Goal: Information Seeking & Learning: Learn about a topic

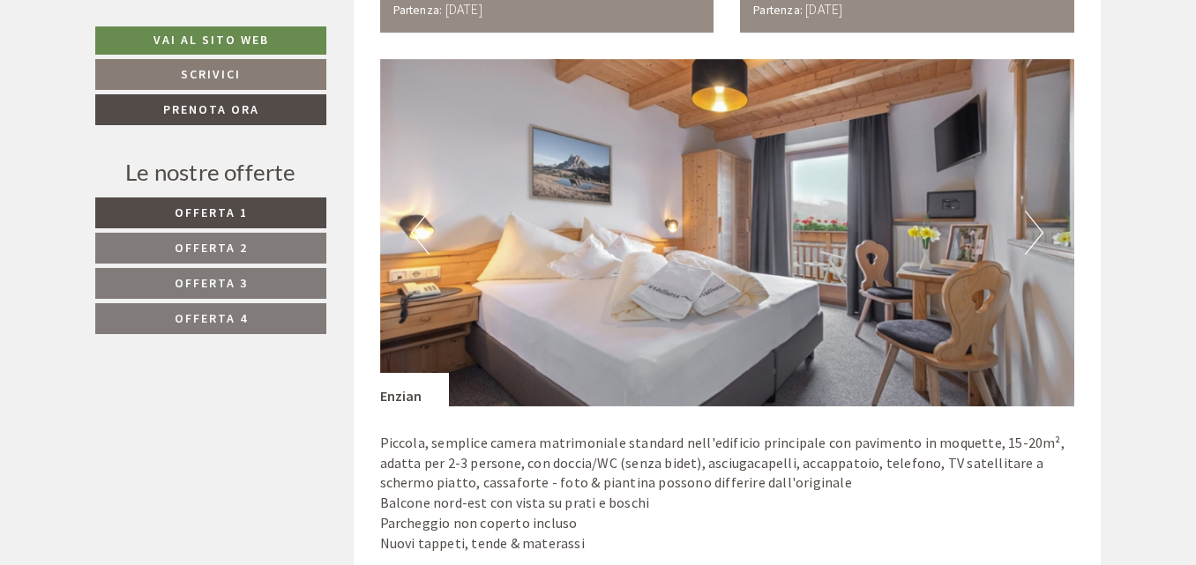
scroll to position [1092, 0]
click at [1019, 243] on img at bounding box center [727, 232] width 695 height 348
click at [1031, 232] on button "Next" at bounding box center [1034, 232] width 19 height 44
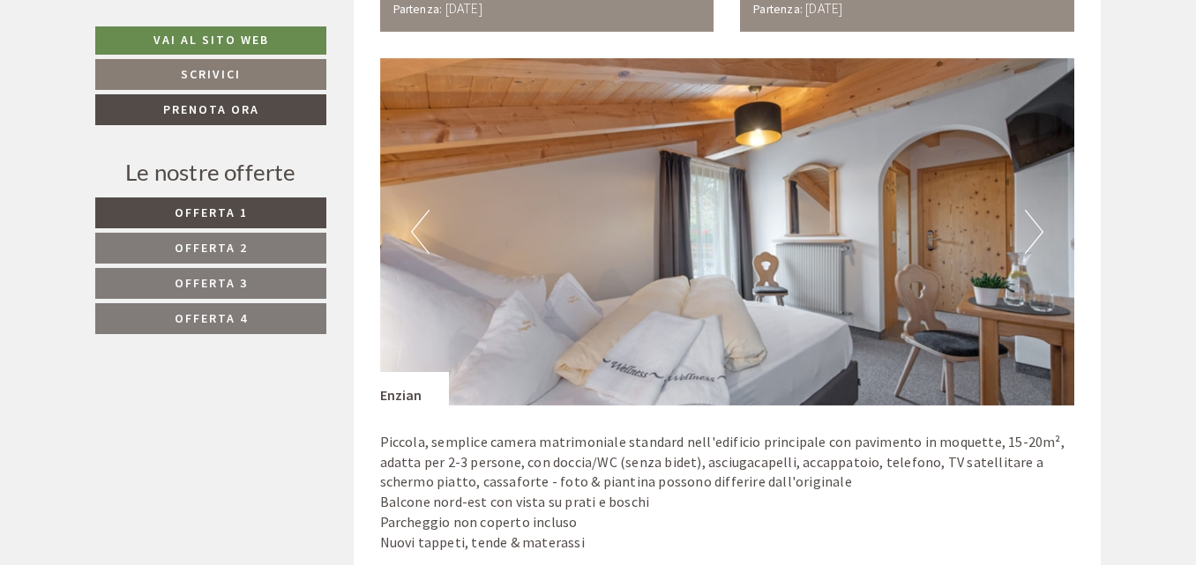
click at [1031, 232] on button "Next" at bounding box center [1034, 232] width 19 height 44
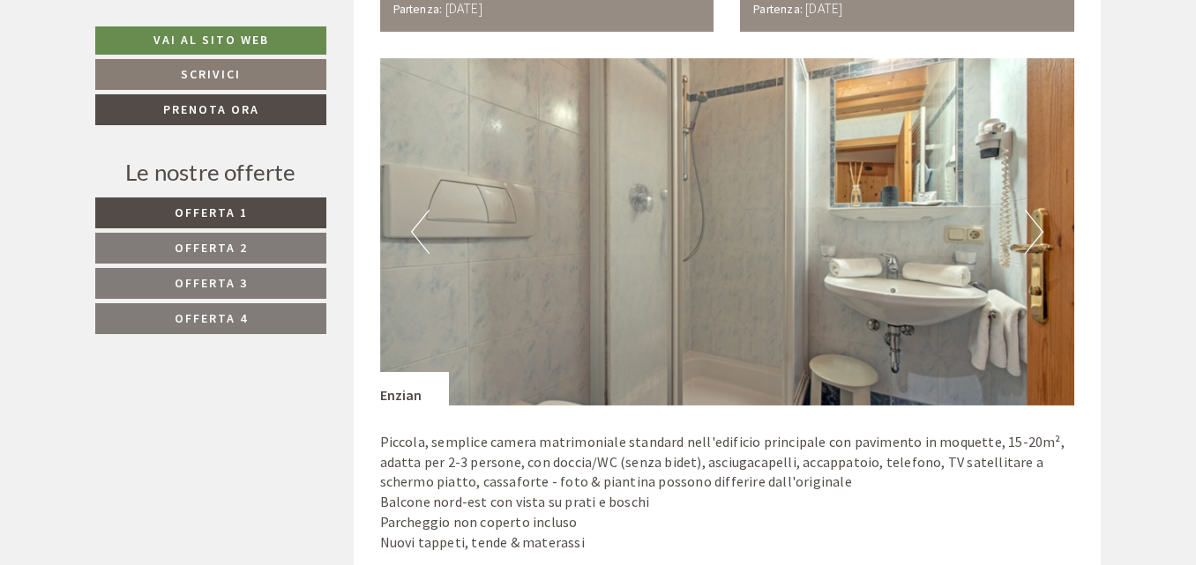
click at [1031, 232] on button "Next" at bounding box center [1034, 232] width 19 height 44
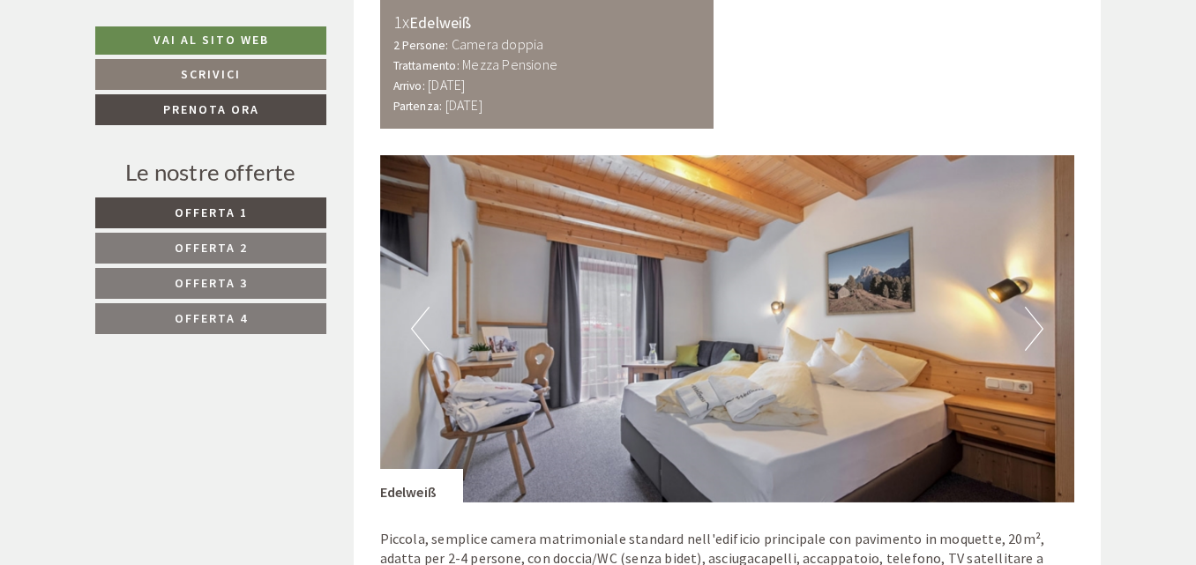
scroll to position [2677, 0]
click at [1036, 328] on button "Next" at bounding box center [1034, 330] width 19 height 44
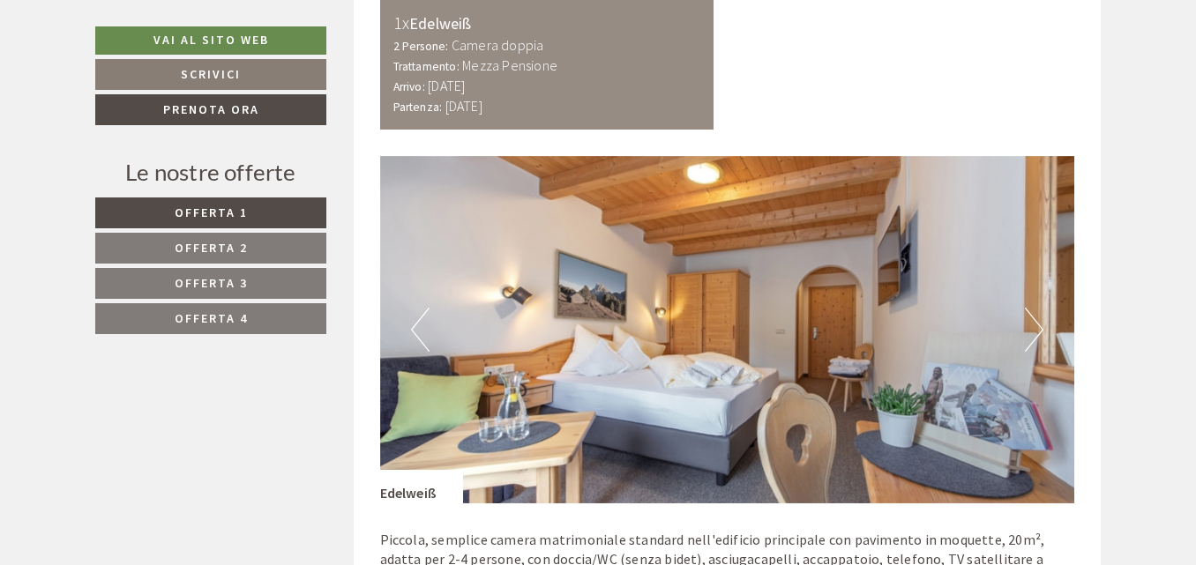
click at [1036, 328] on button "Next" at bounding box center [1034, 330] width 19 height 44
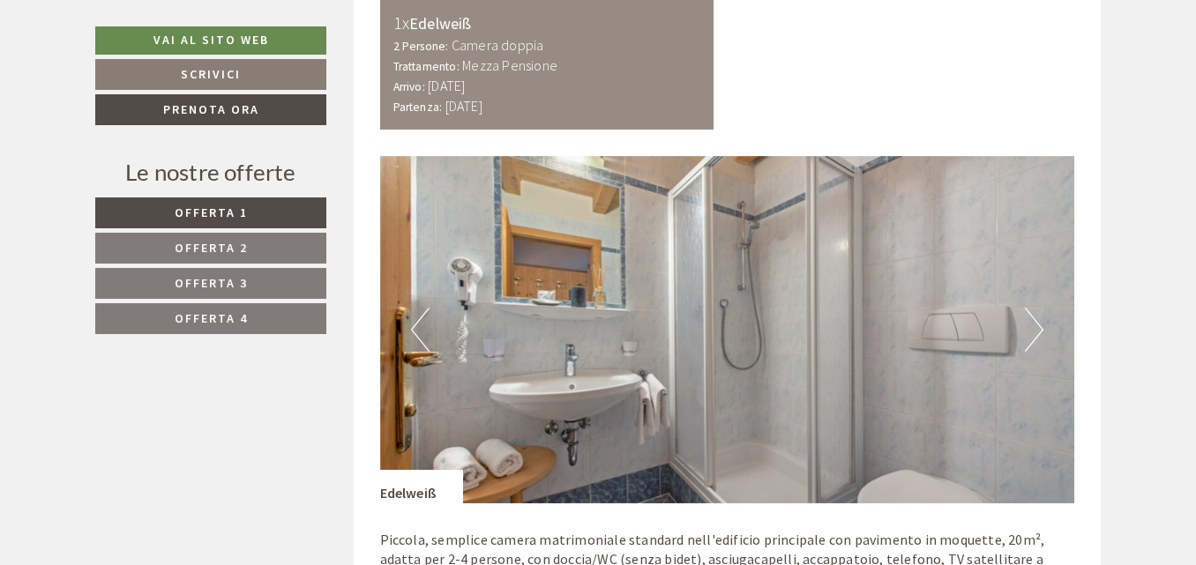
click at [1036, 328] on button "Next" at bounding box center [1034, 330] width 19 height 44
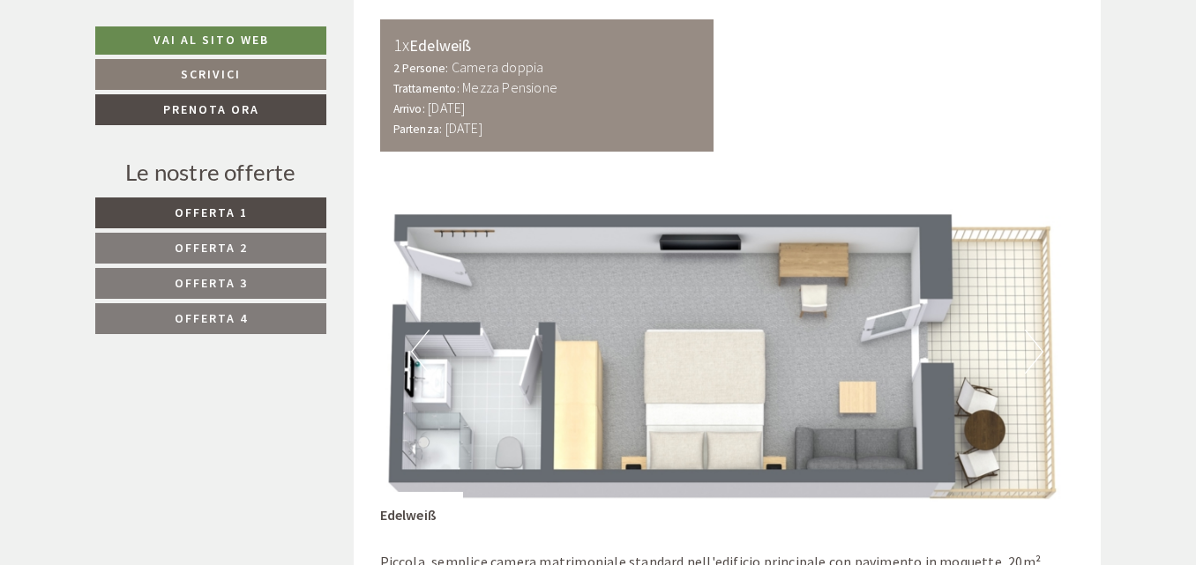
scroll to position [2657, 0]
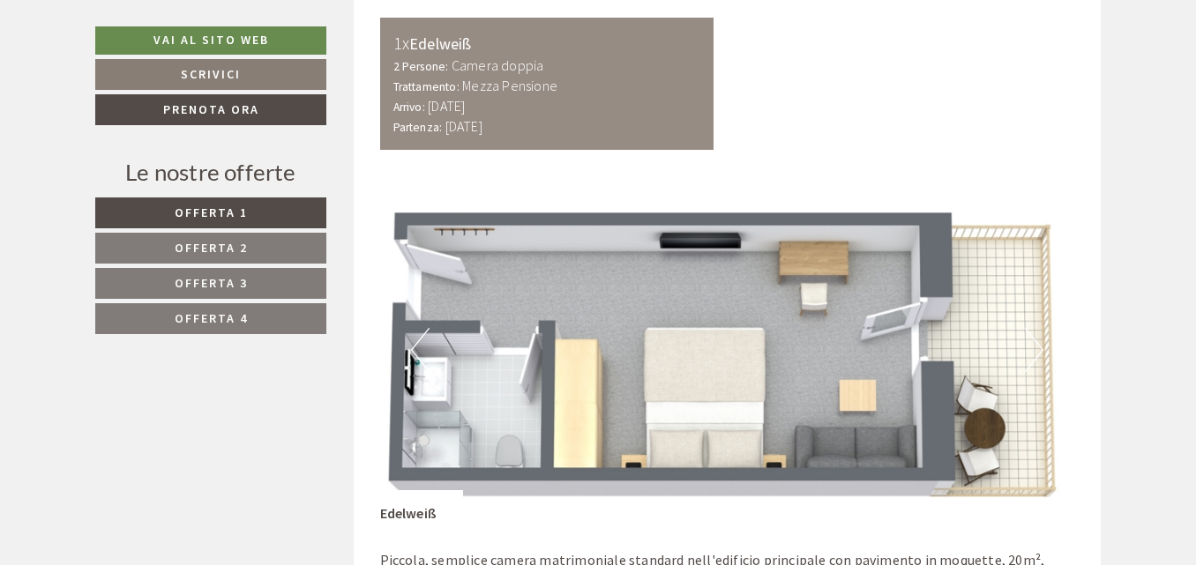
click at [1053, 363] on img at bounding box center [727, 350] width 695 height 348
click at [1028, 359] on button "Next" at bounding box center [1034, 350] width 19 height 44
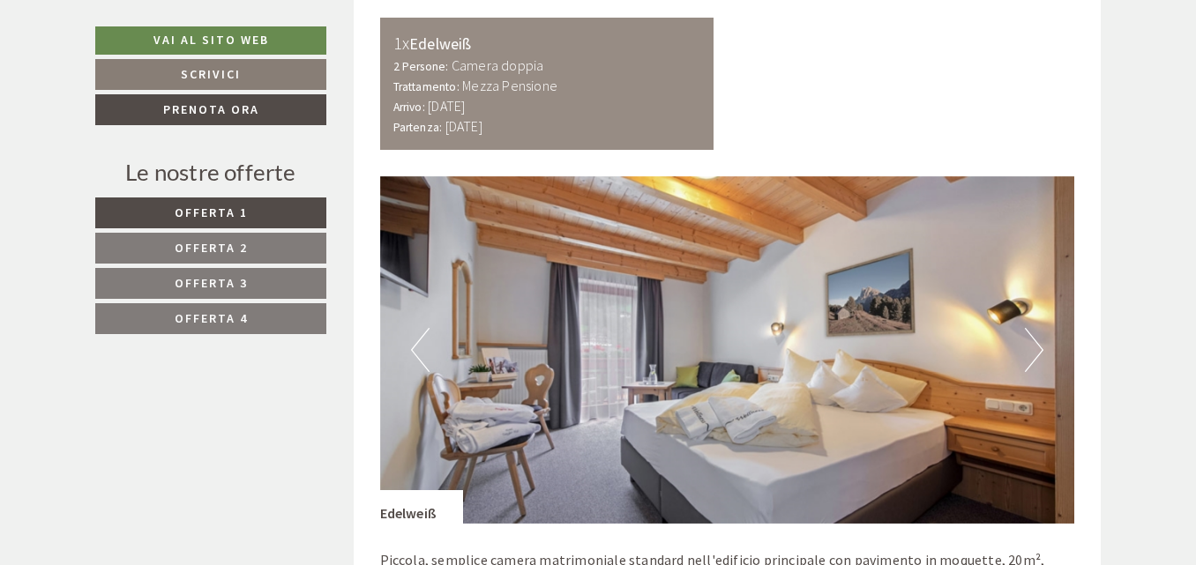
click at [1028, 359] on button "Next" at bounding box center [1034, 350] width 19 height 44
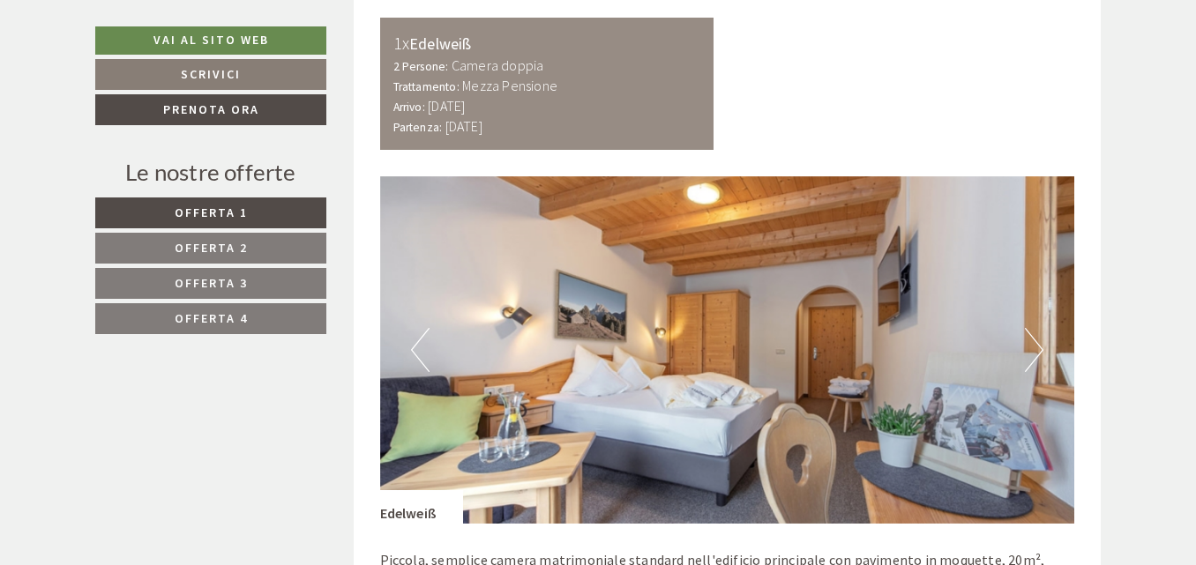
click at [1028, 359] on button "Next" at bounding box center [1034, 350] width 19 height 44
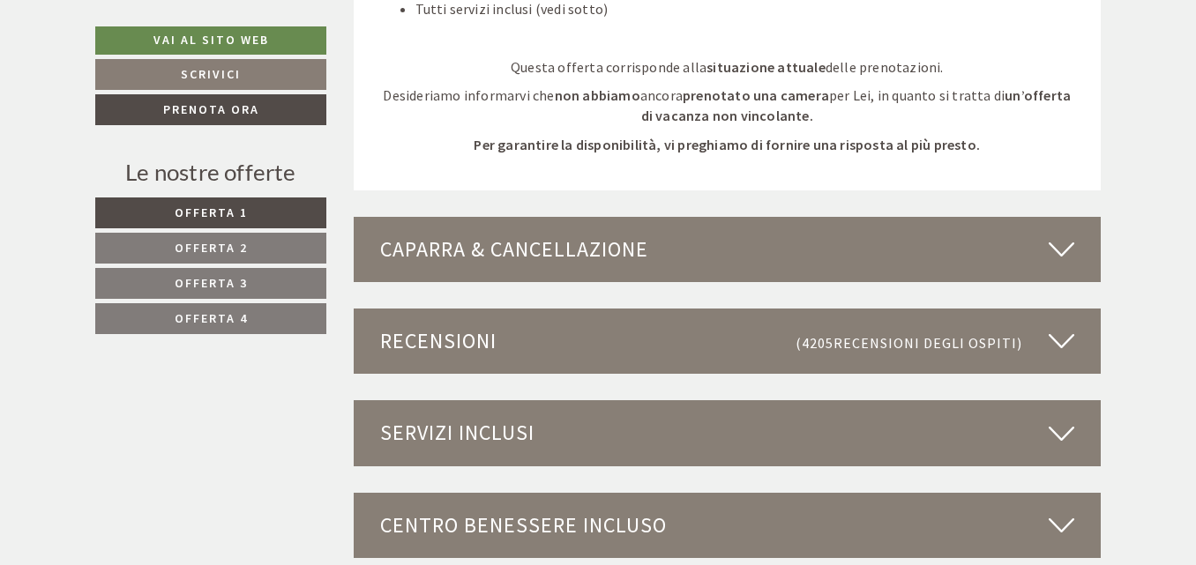
scroll to position [5126, 0]
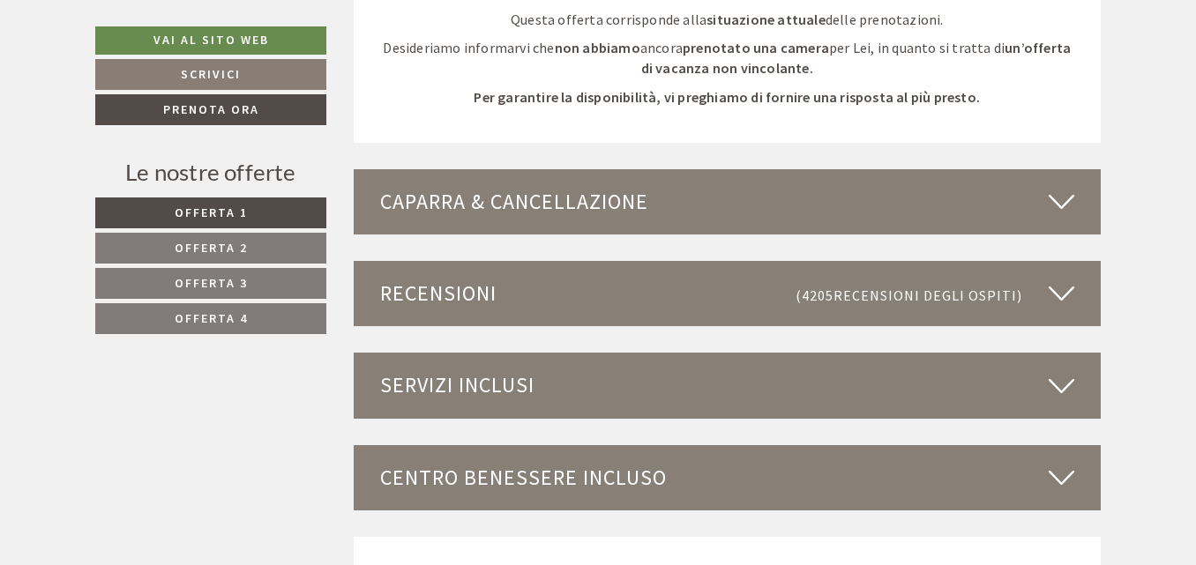
click at [825, 385] on div "Servizi inclusi" at bounding box center [728, 385] width 748 height 65
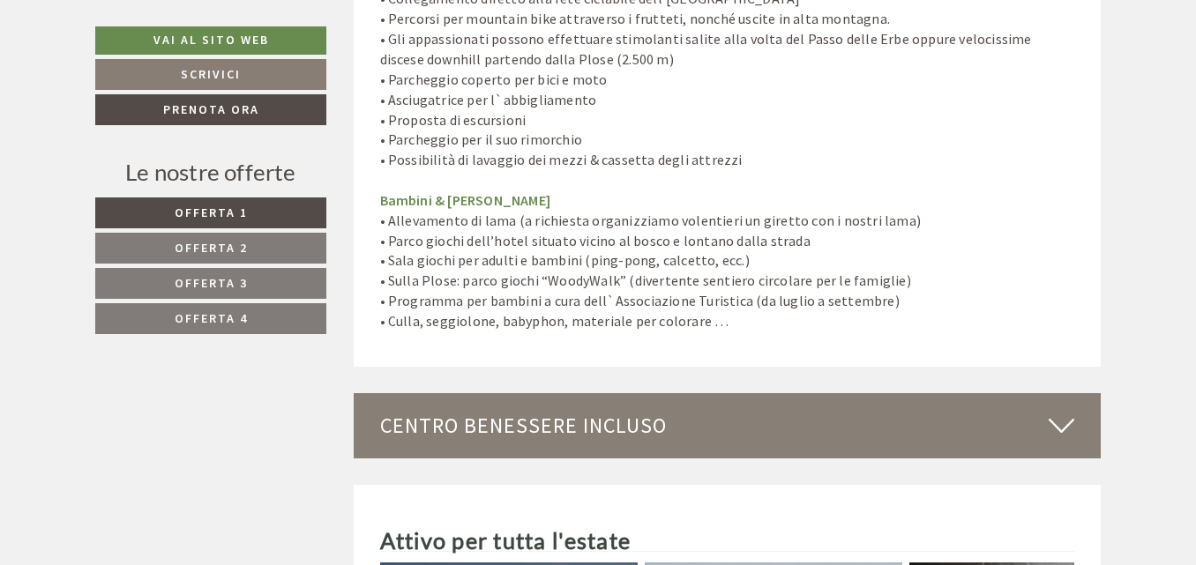
scroll to position [6647, 0]
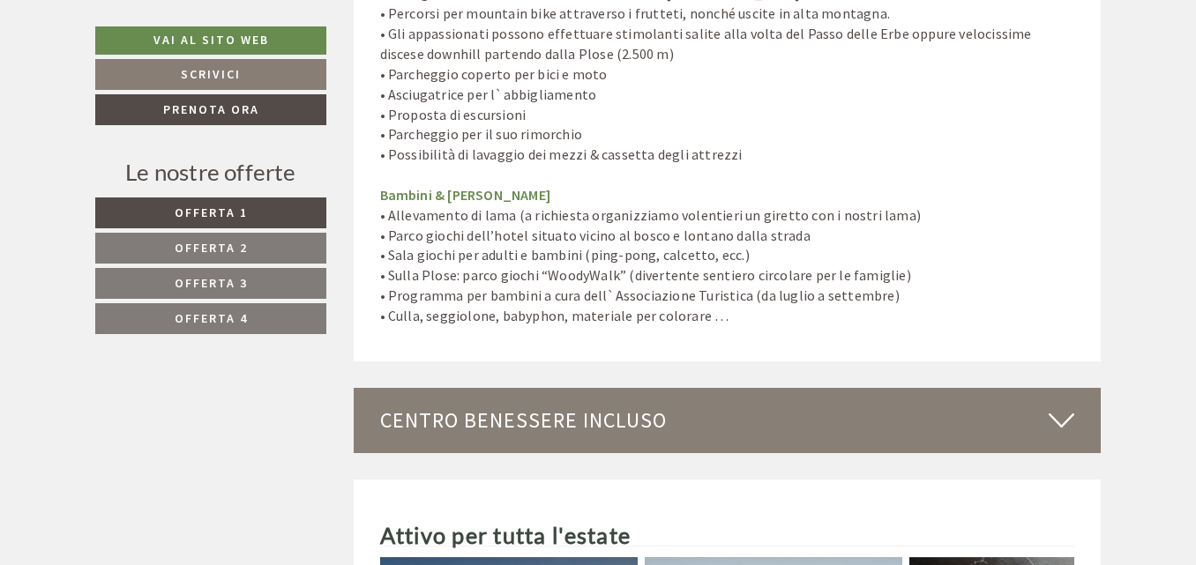
click at [616, 409] on div "Centro benessere incluso" at bounding box center [728, 420] width 748 height 65
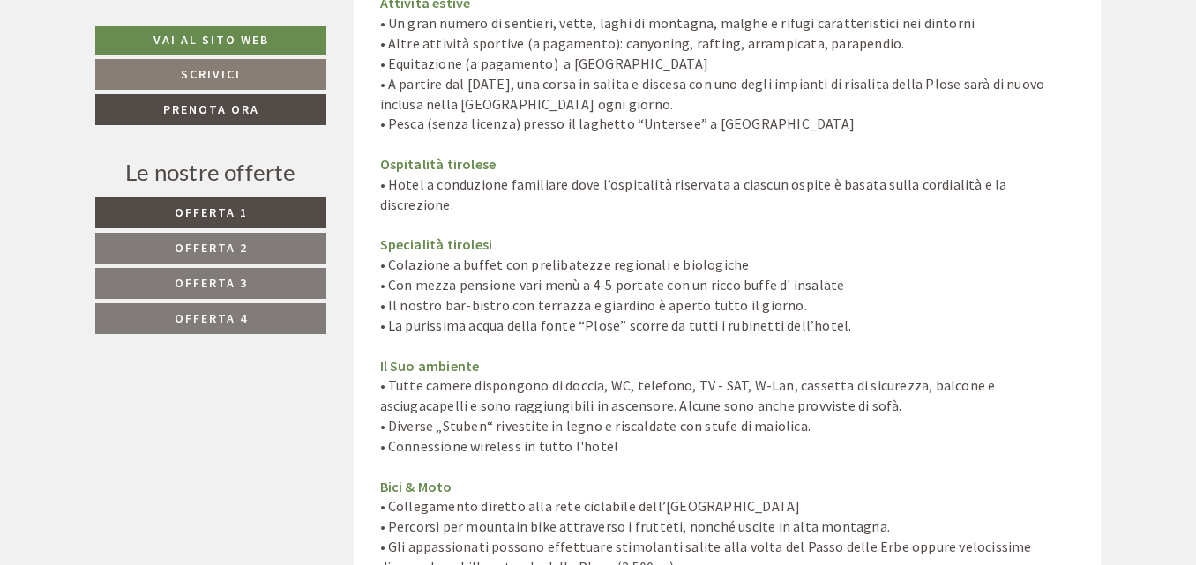
scroll to position [6128, 0]
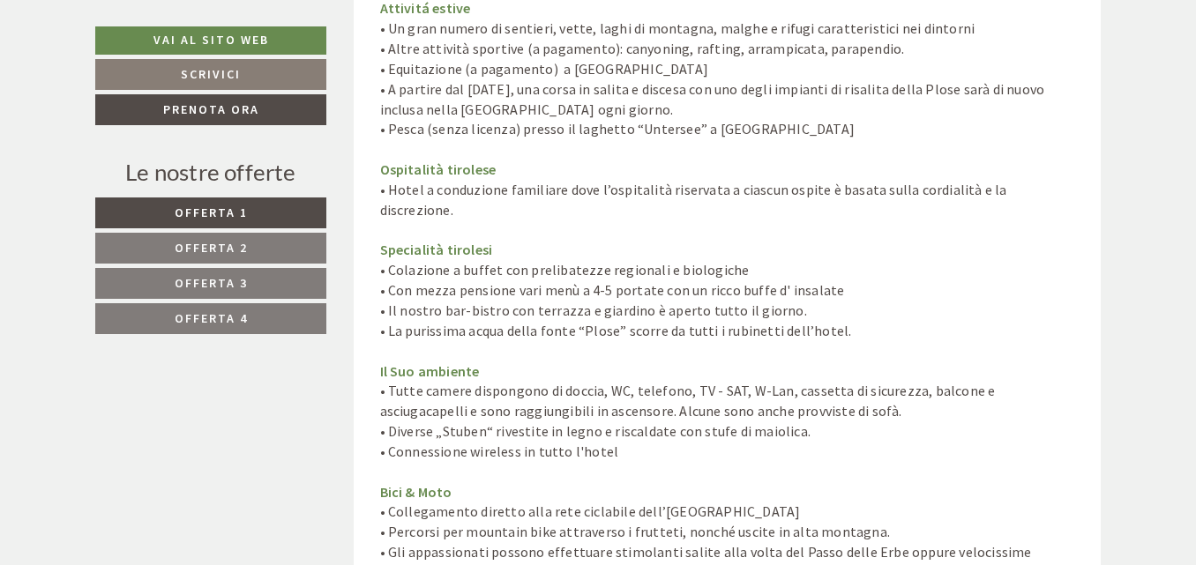
click at [264, 248] on link "Offerta 2" at bounding box center [210, 248] width 231 height 31
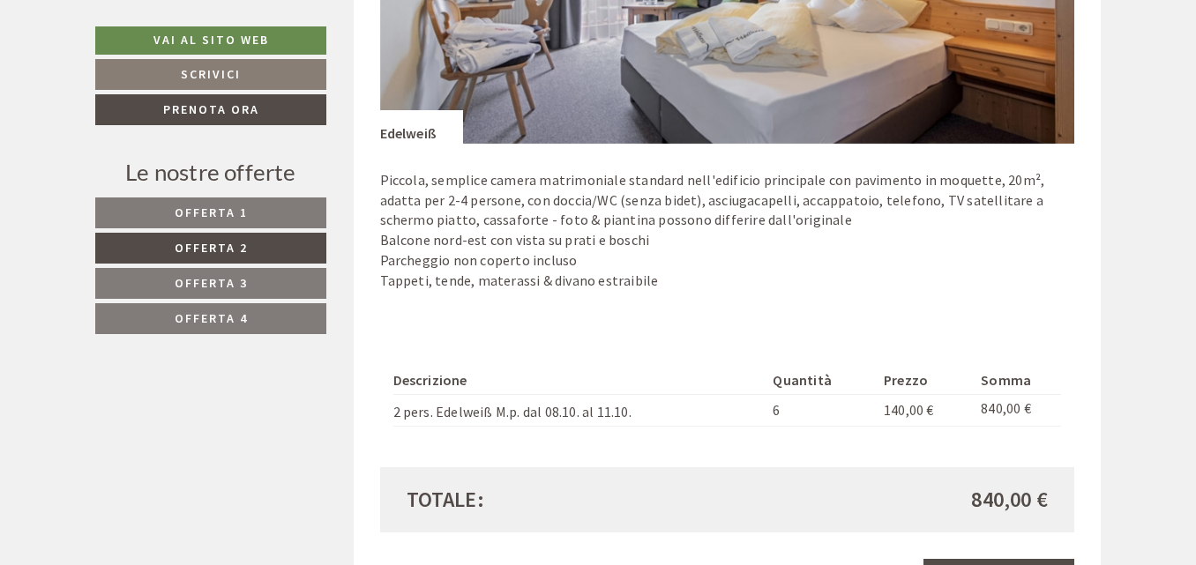
scroll to position [1357, 0]
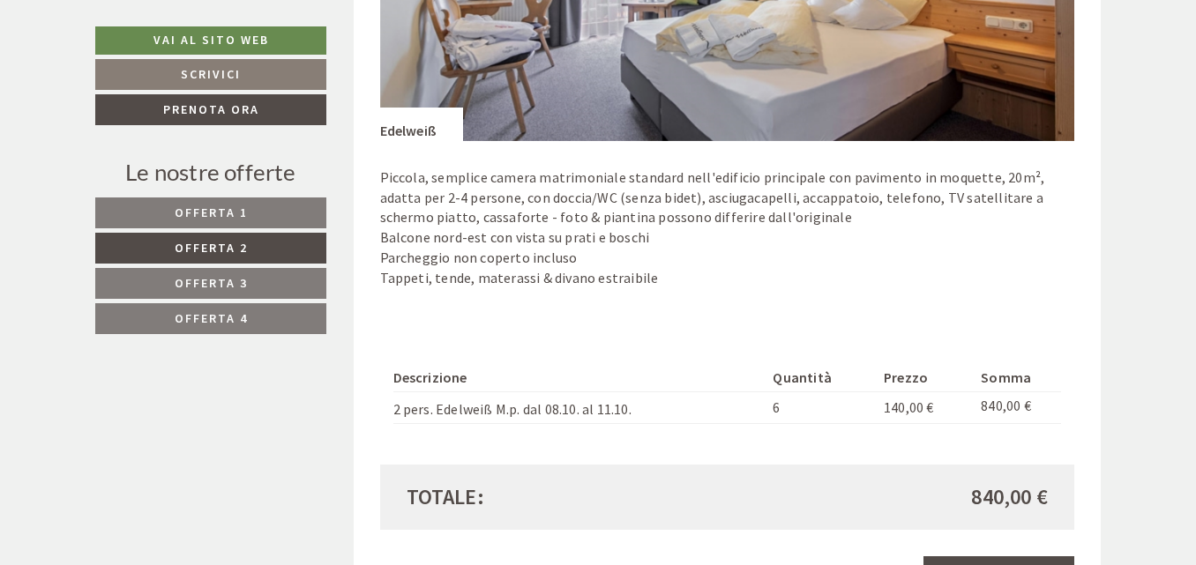
click at [262, 275] on link "Offerta 3" at bounding box center [210, 283] width 231 height 31
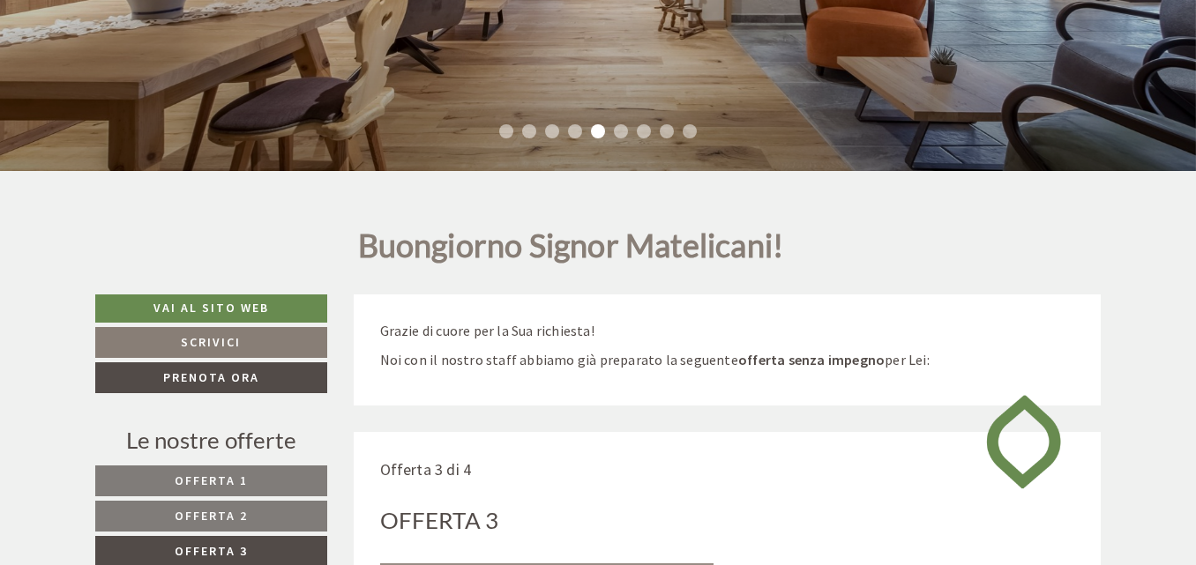
scroll to position [426, 0]
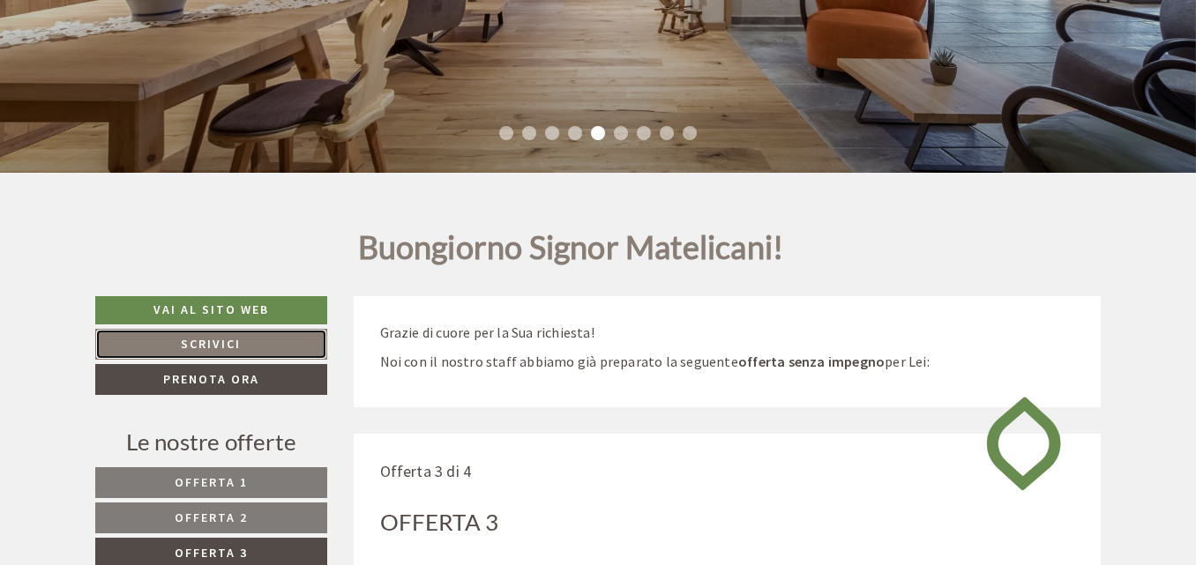
click at [270, 340] on link "Scrivici" at bounding box center [211, 344] width 232 height 31
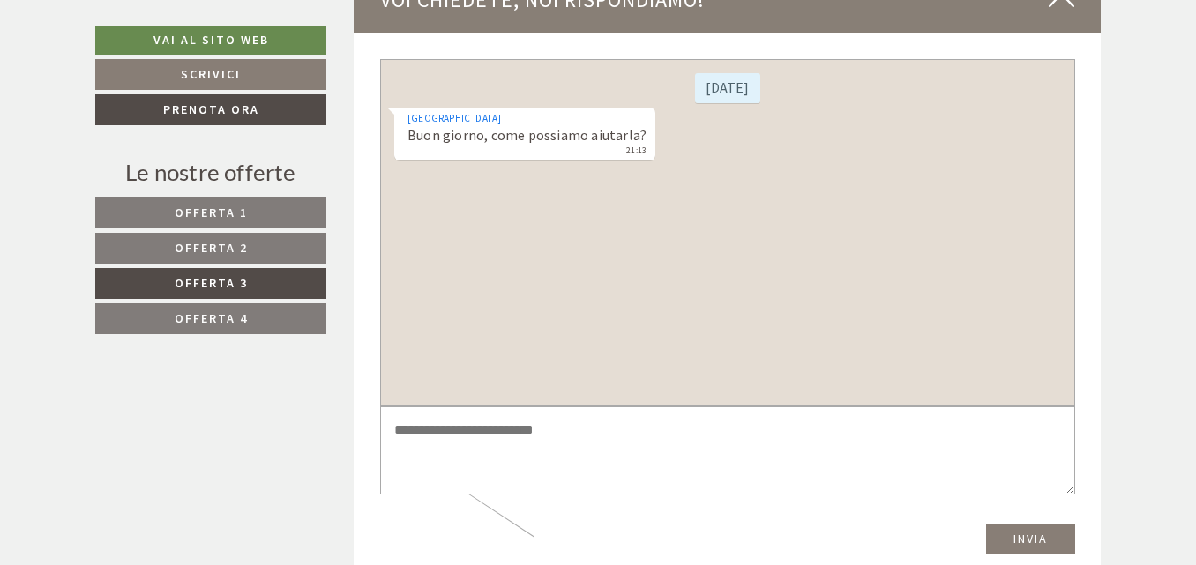
scroll to position [6708, 0]
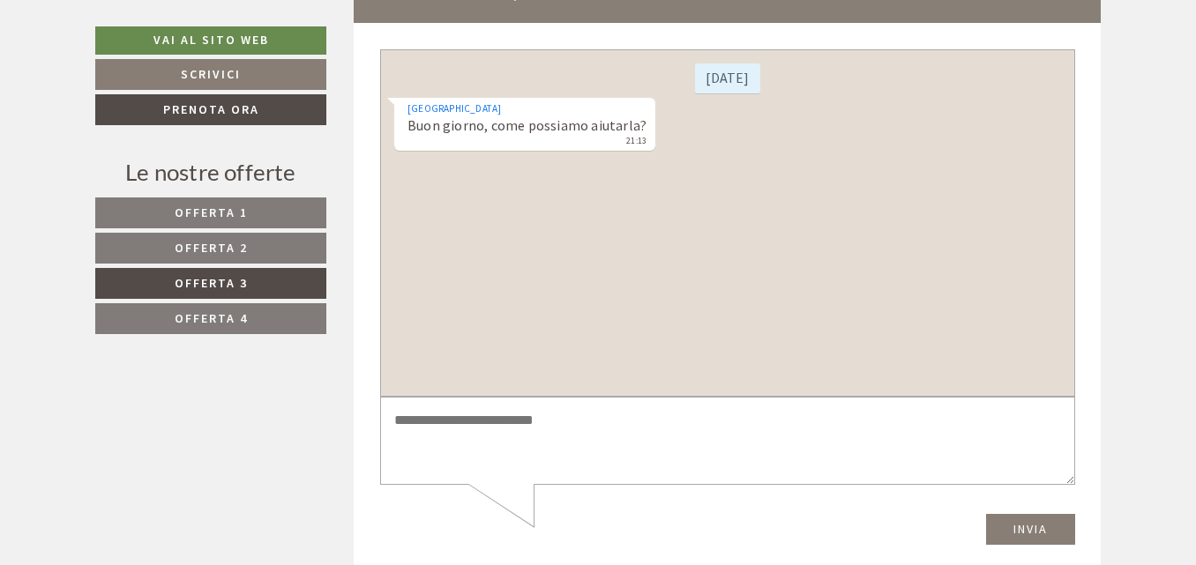
click at [538, 431] on textarea at bounding box center [726, 440] width 695 height 89
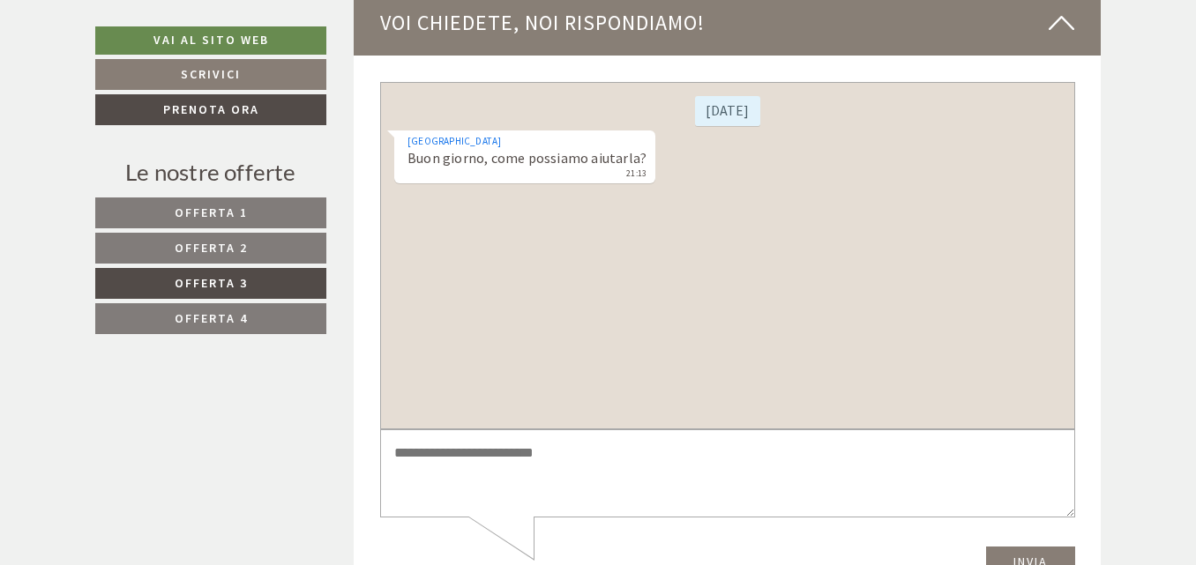
scroll to position [6646, 0]
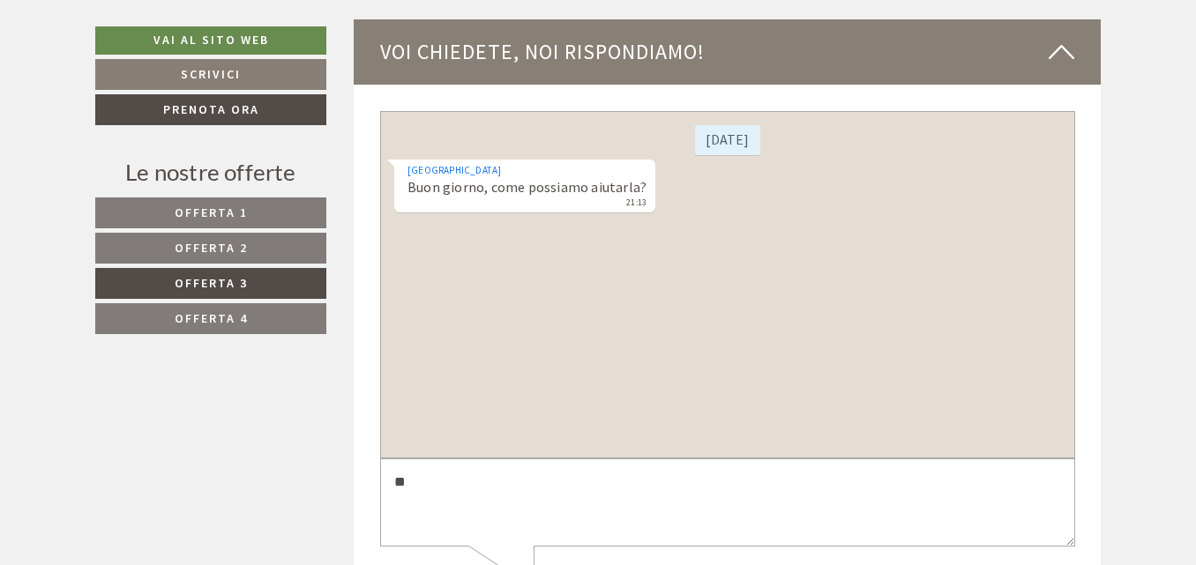
type textarea "*"
click at [365, 430] on div at bounding box center [728, 362] width 748 height 554
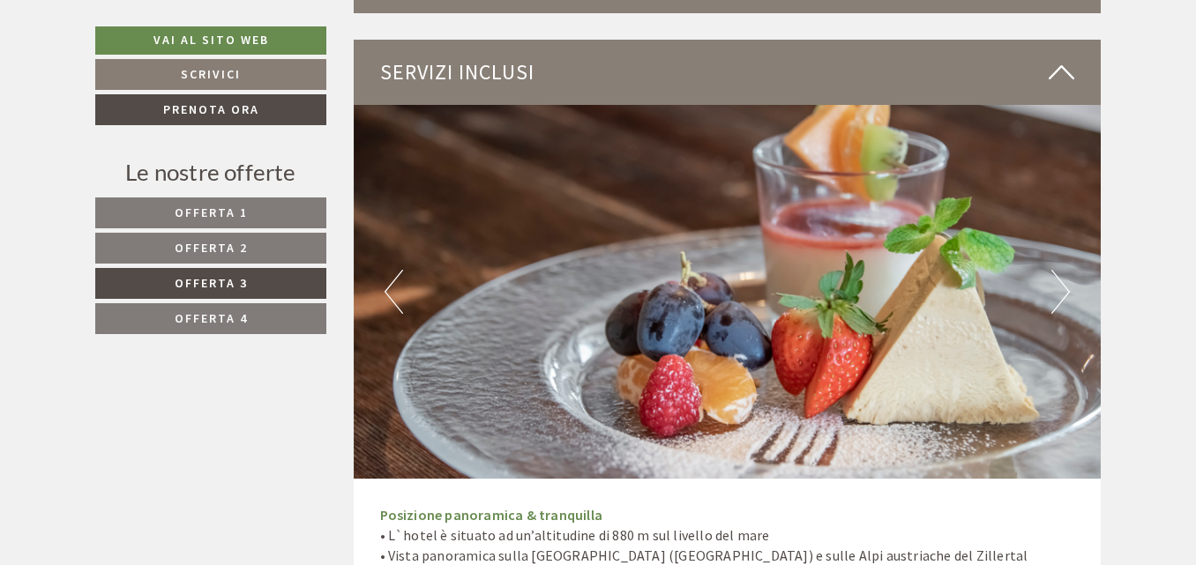
scroll to position [2634, 0]
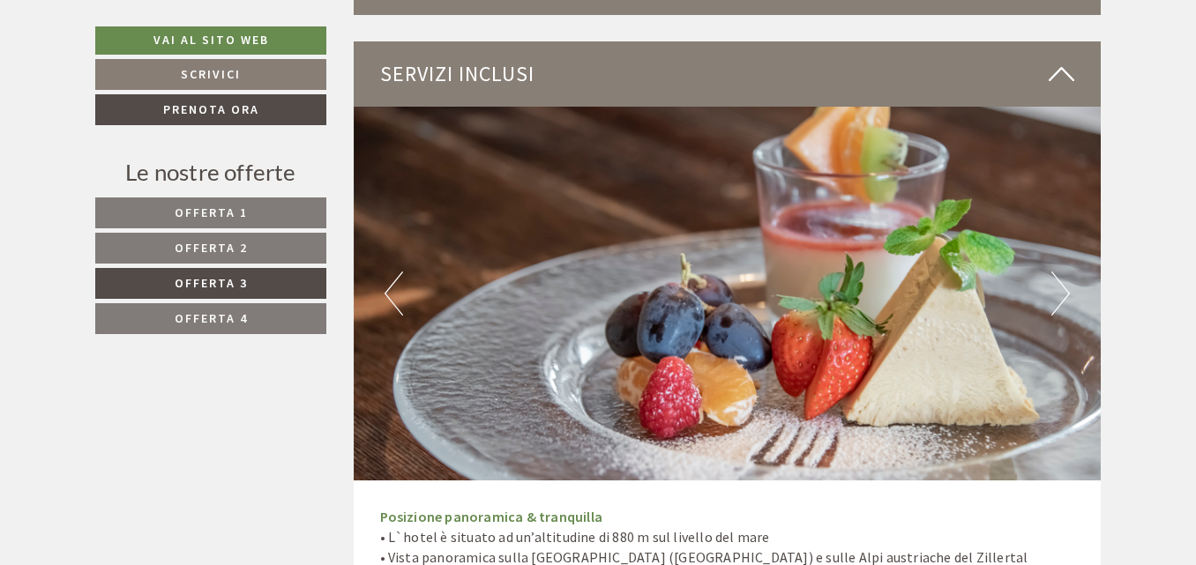
click at [1044, 284] on img at bounding box center [728, 294] width 748 height 374
click at [1055, 287] on button "Next" at bounding box center [1061, 294] width 19 height 44
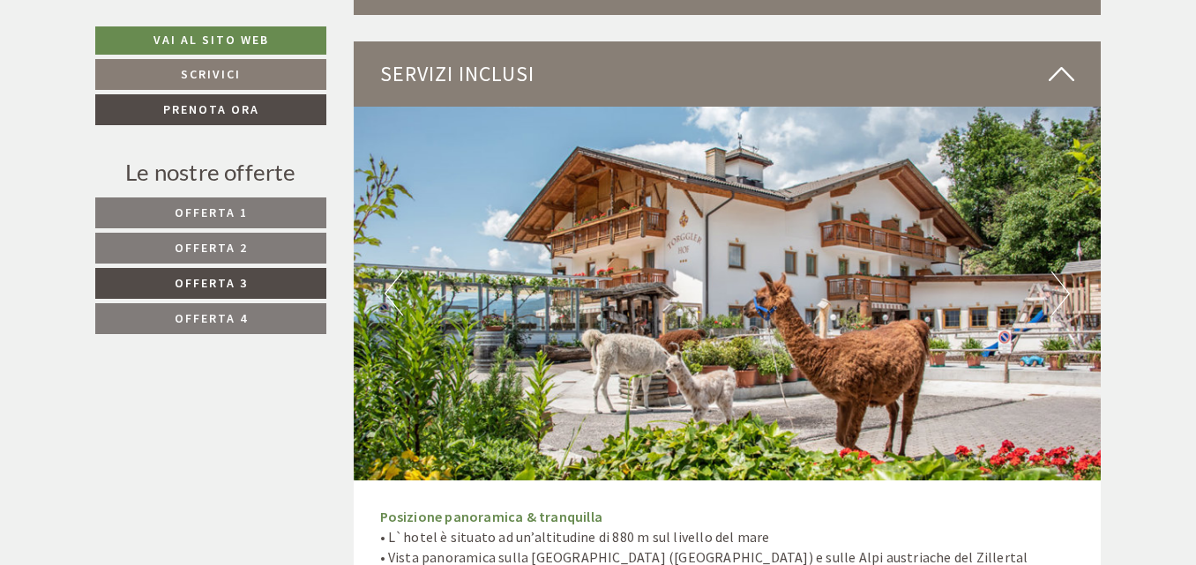
click at [1055, 287] on button "Next" at bounding box center [1061, 294] width 19 height 44
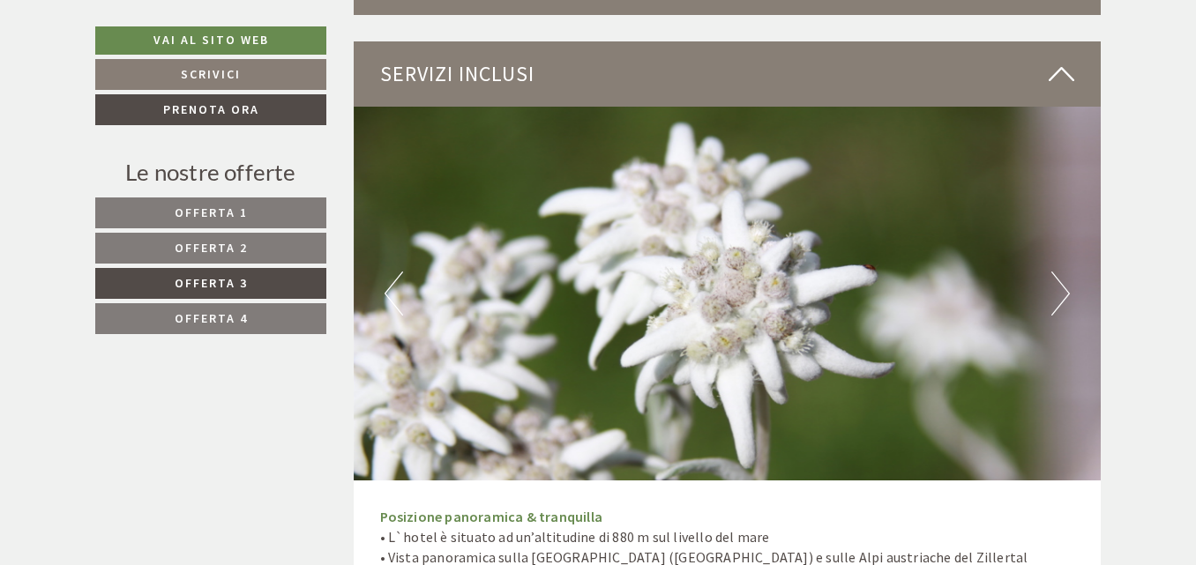
click at [1055, 287] on button "Next" at bounding box center [1061, 294] width 19 height 44
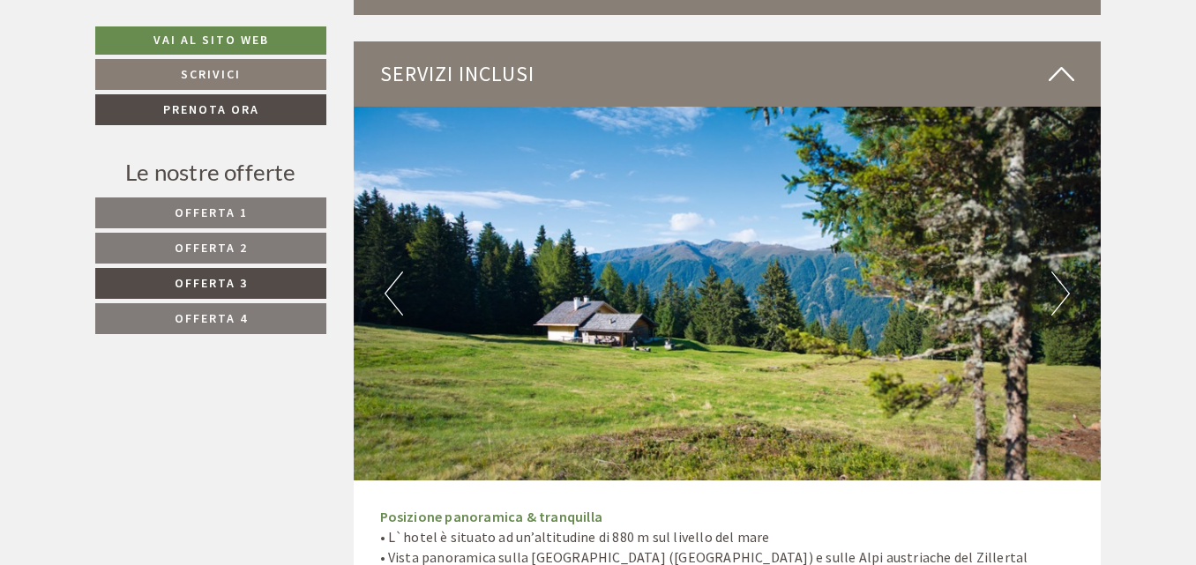
click at [1055, 287] on button "Next" at bounding box center [1061, 294] width 19 height 44
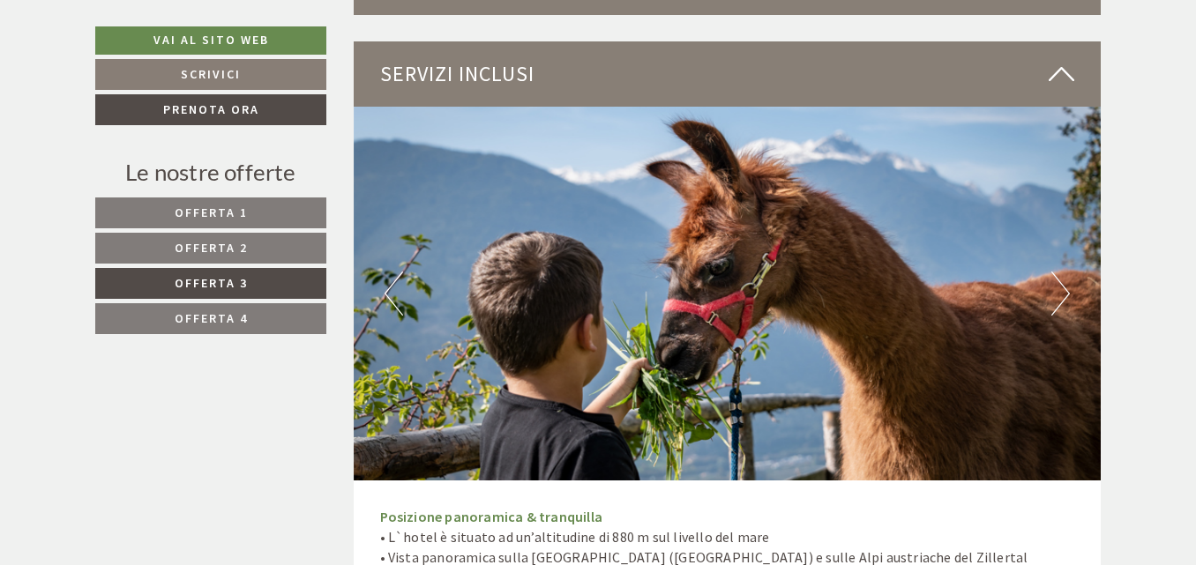
click at [1055, 287] on button "Next" at bounding box center [1061, 294] width 19 height 44
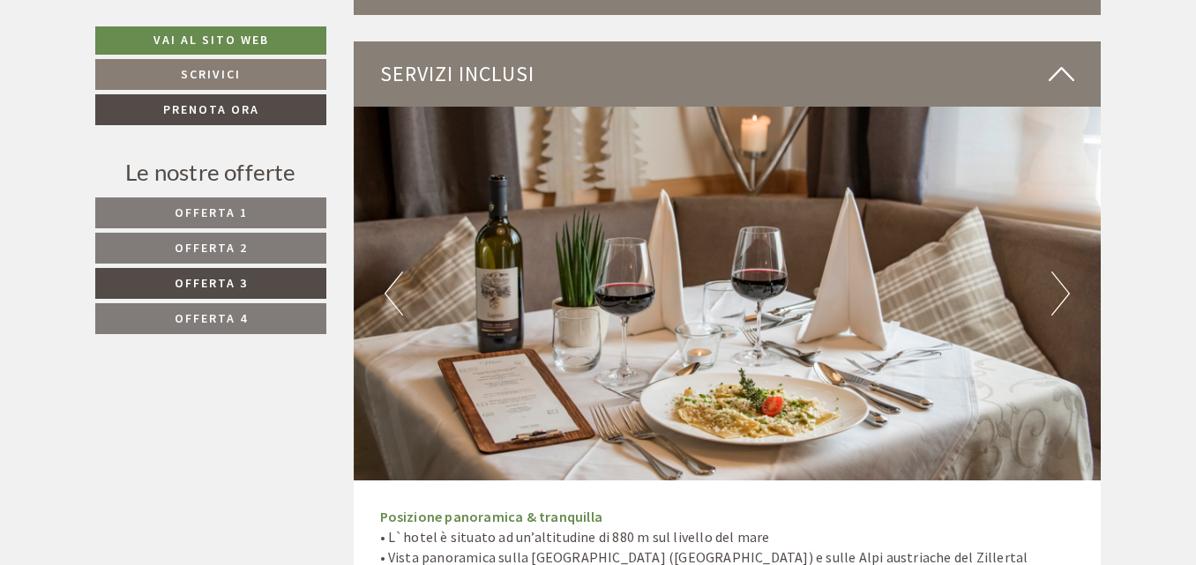
click at [1055, 287] on button "Next" at bounding box center [1061, 294] width 19 height 44
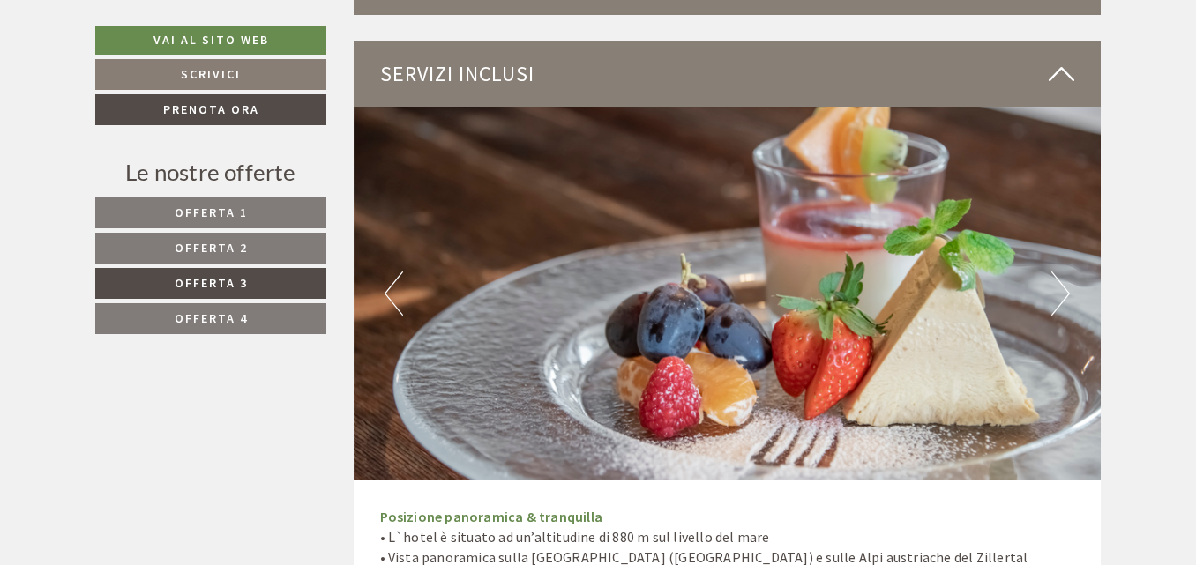
click at [1055, 287] on button "Next" at bounding box center [1061, 294] width 19 height 44
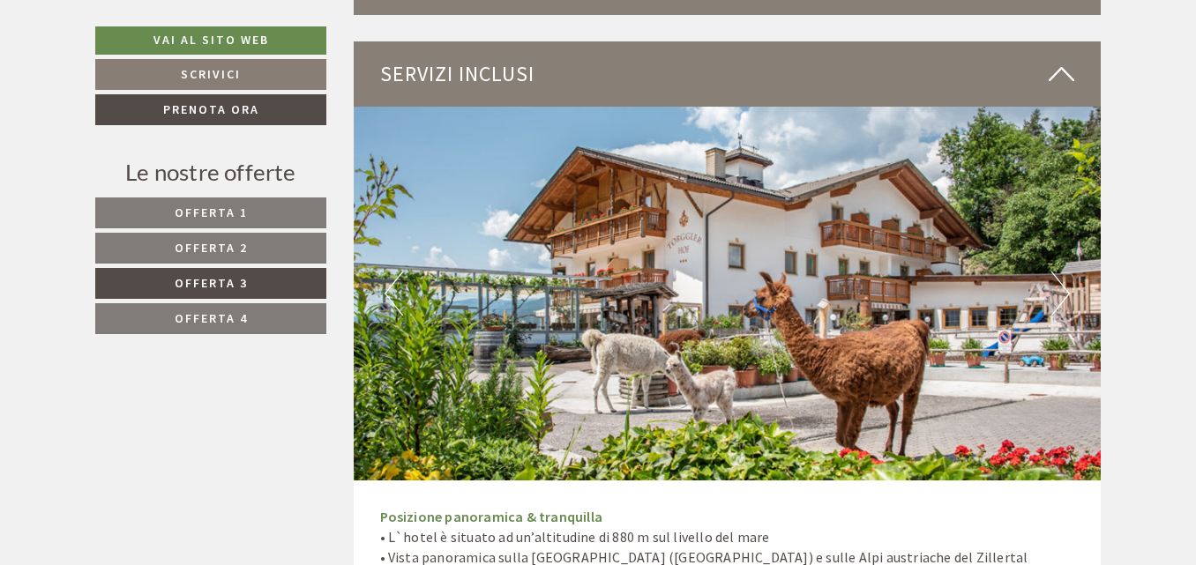
click at [1055, 287] on button "Next" at bounding box center [1061, 294] width 19 height 44
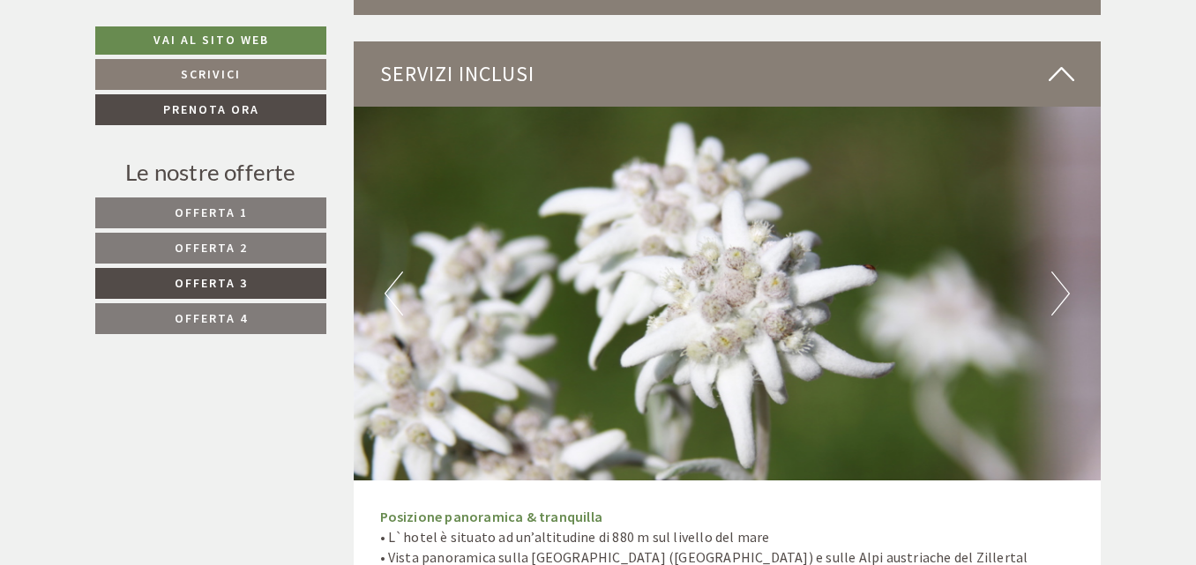
click at [1055, 287] on button "Next" at bounding box center [1061, 294] width 19 height 44
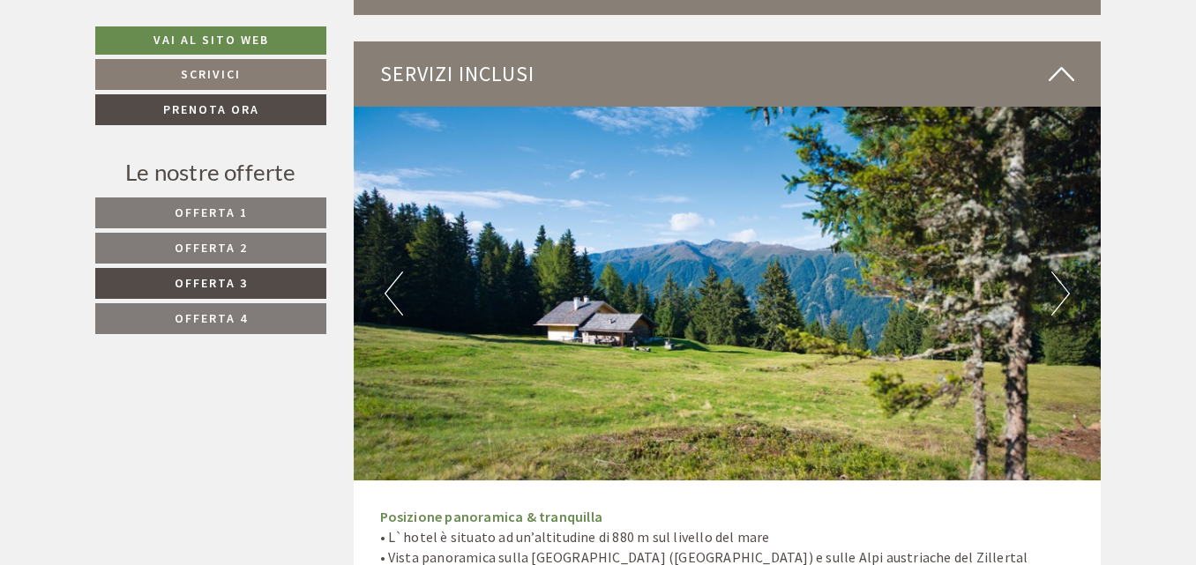
click at [1055, 287] on button "Next" at bounding box center [1061, 294] width 19 height 44
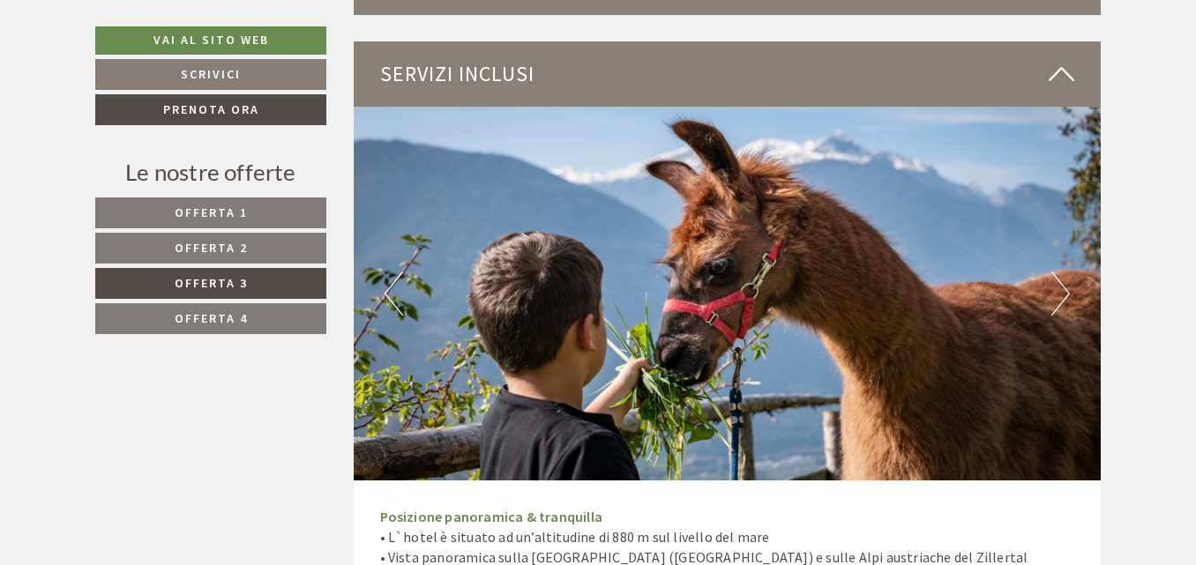
click at [1055, 287] on button "Next" at bounding box center [1061, 294] width 19 height 44
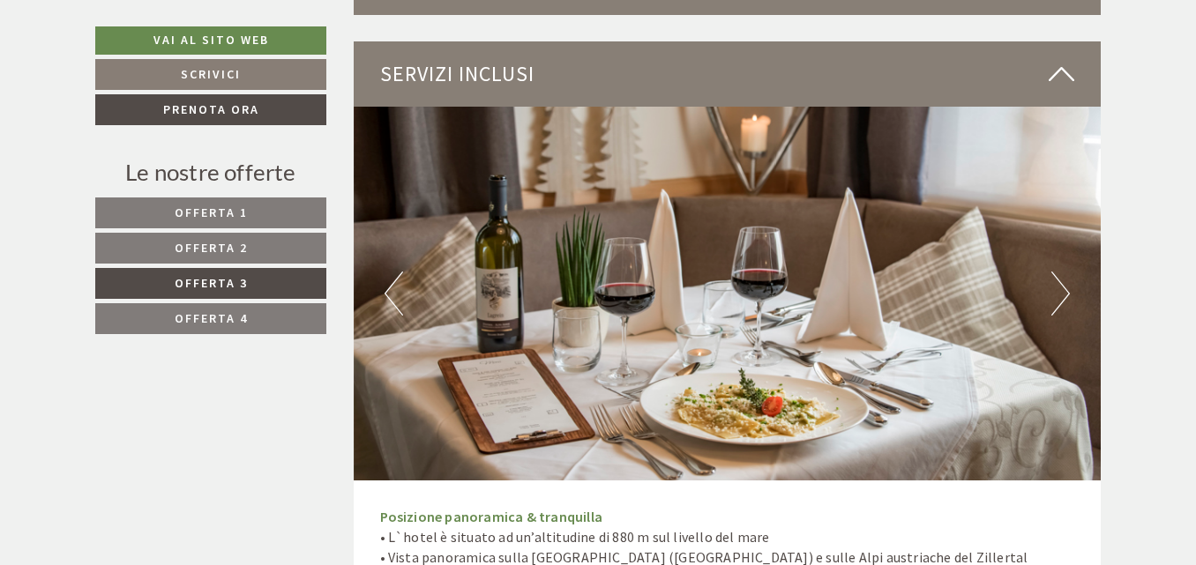
click at [1055, 287] on button "Next" at bounding box center [1061, 294] width 19 height 44
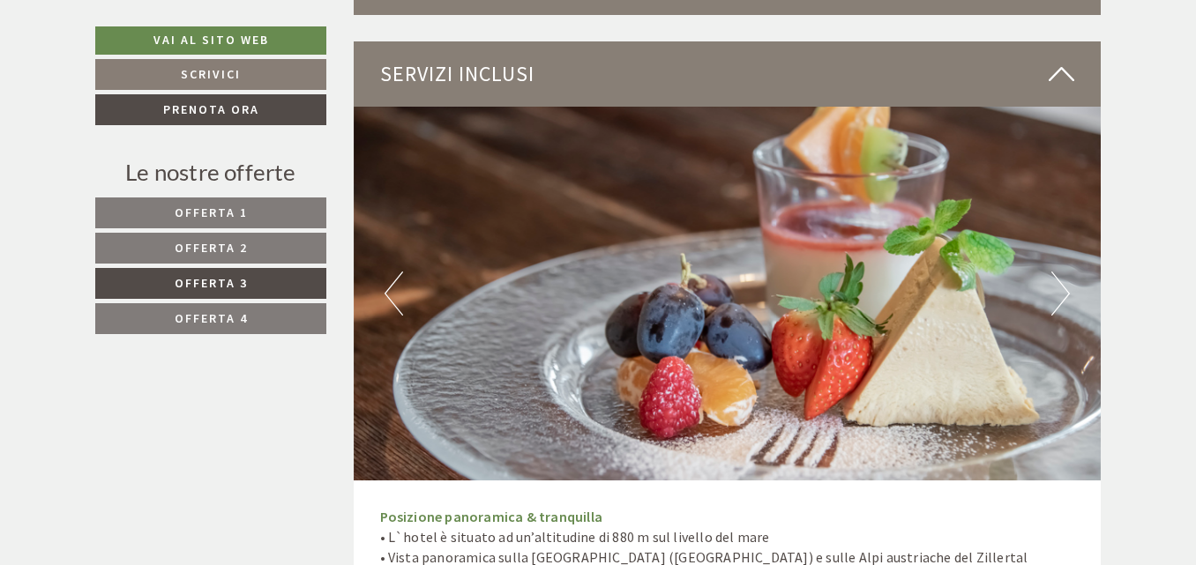
click at [1055, 287] on button "Next" at bounding box center [1061, 294] width 19 height 44
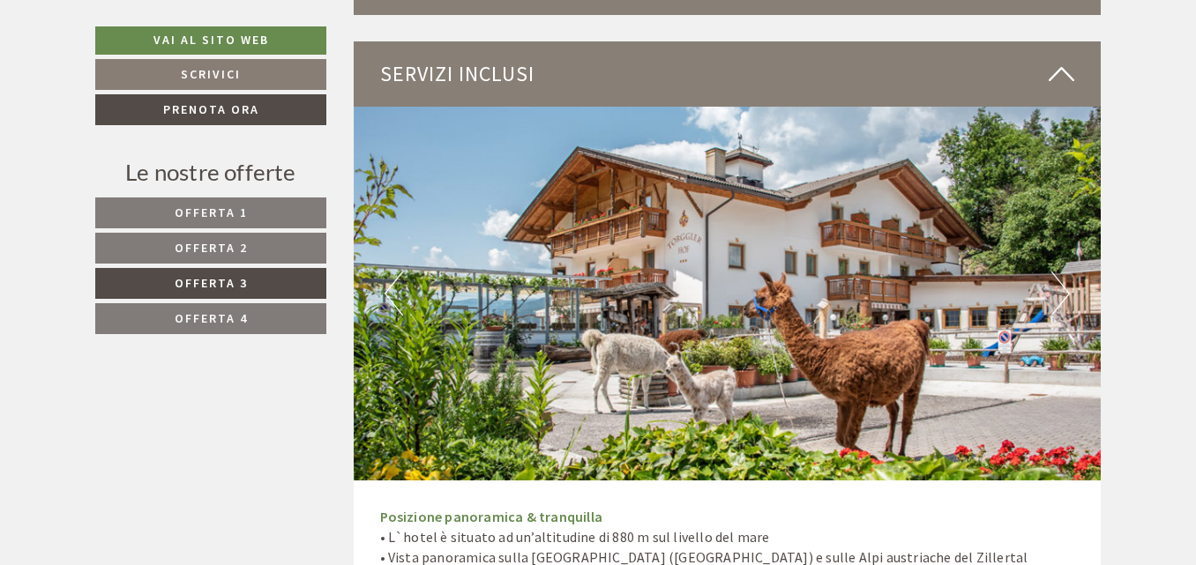
click at [1055, 287] on button "Next" at bounding box center [1061, 294] width 19 height 44
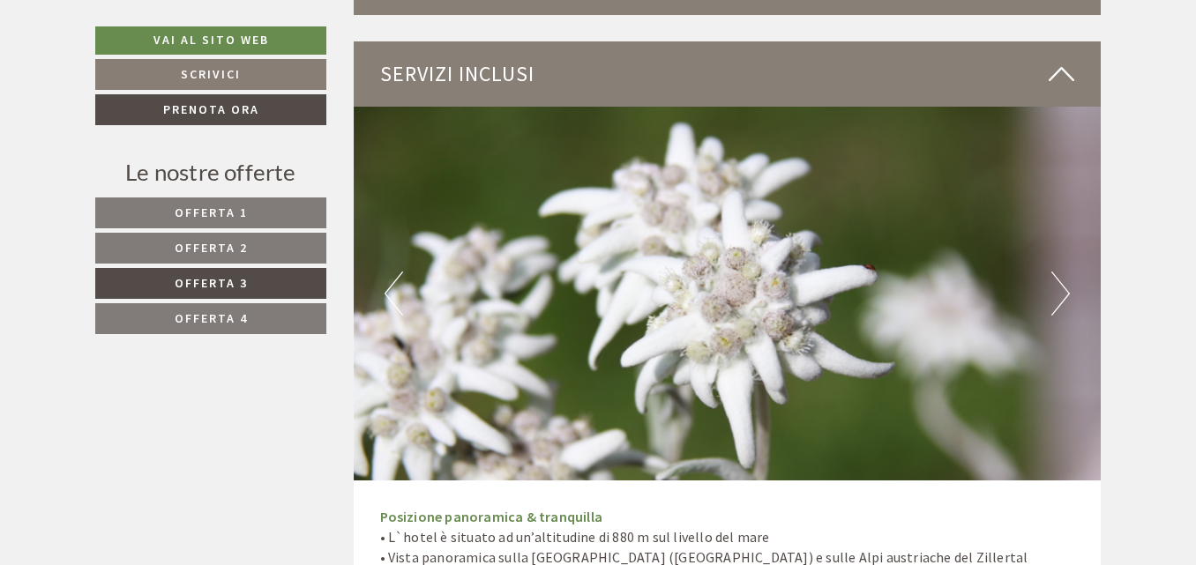
click at [1055, 287] on button "Next" at bounding box center [1061, 294] width 19 height 44
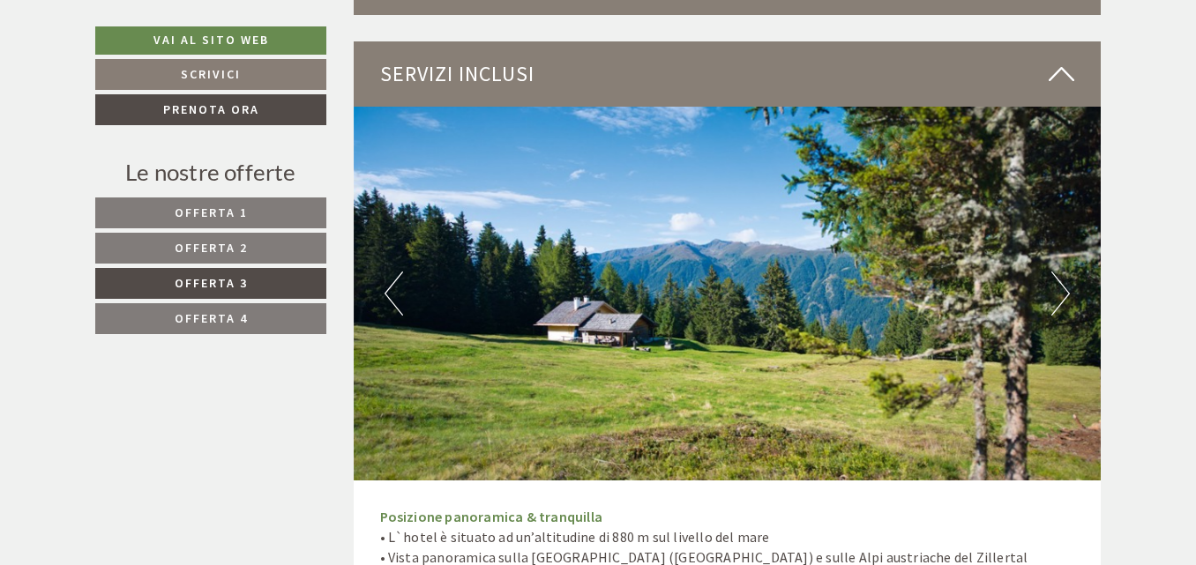
click at [1055, 287] on button "Next" at bounding box center [1061, 294] width 19 height 44
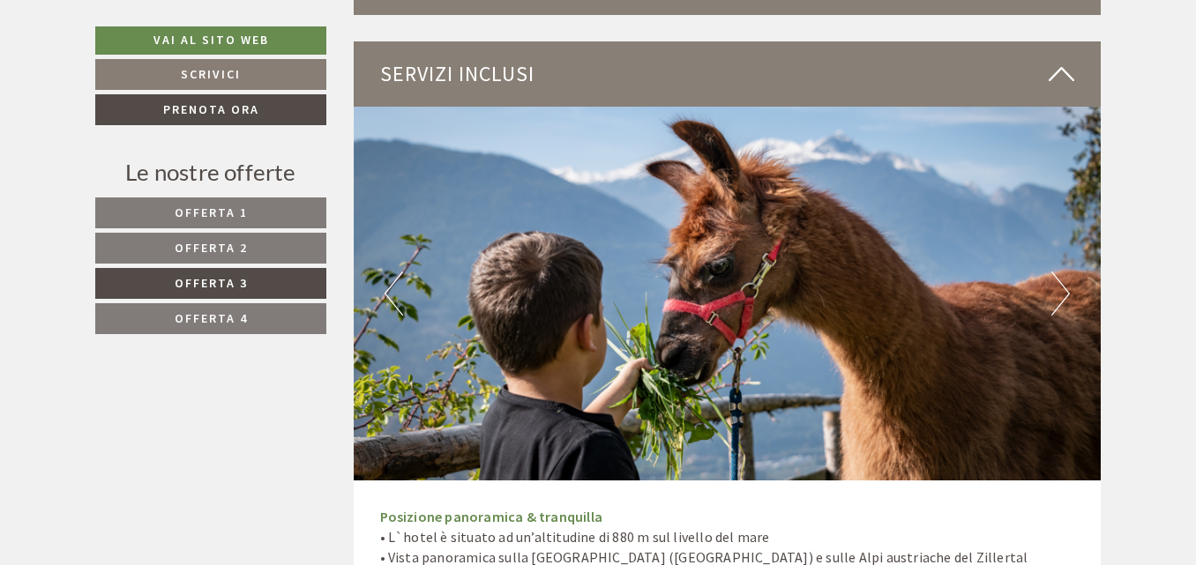
click at [1065, 282] on button "Next" at bounding box center [1061, 294] width 19 height 44
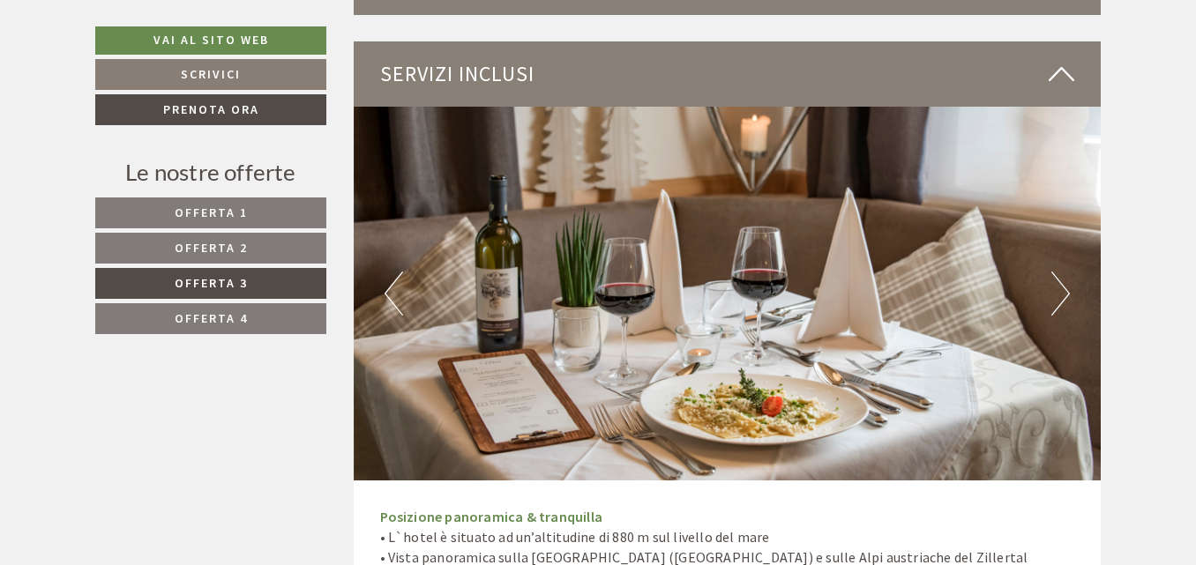
click at [1065, 281] on button "Next" at bounding box center [1061, 294] width 19 height 44
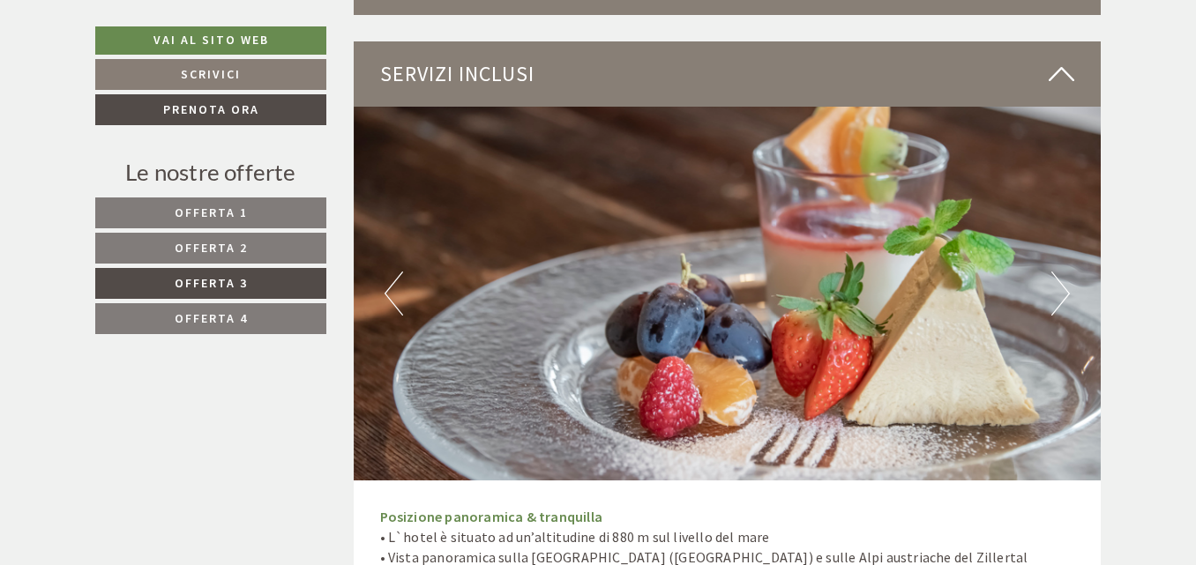
click at [1065, 281] on button "Next" at bounding box center [1061, 294] width 19 height 44
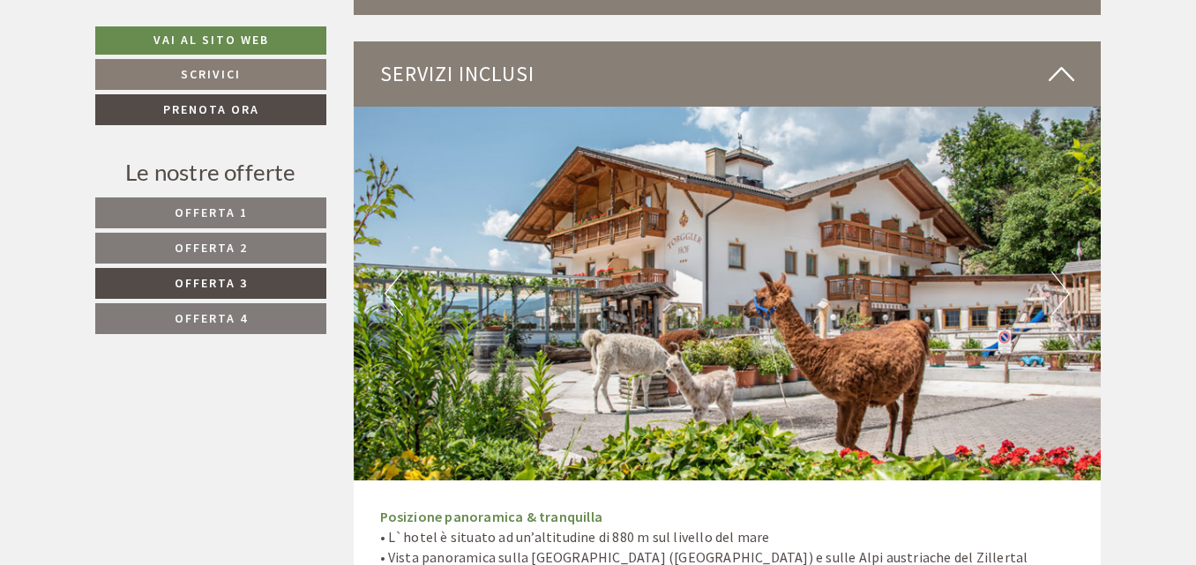
click at [1065, 281] on button "Next" at bounding box center [1061, 294] width 19 height 44
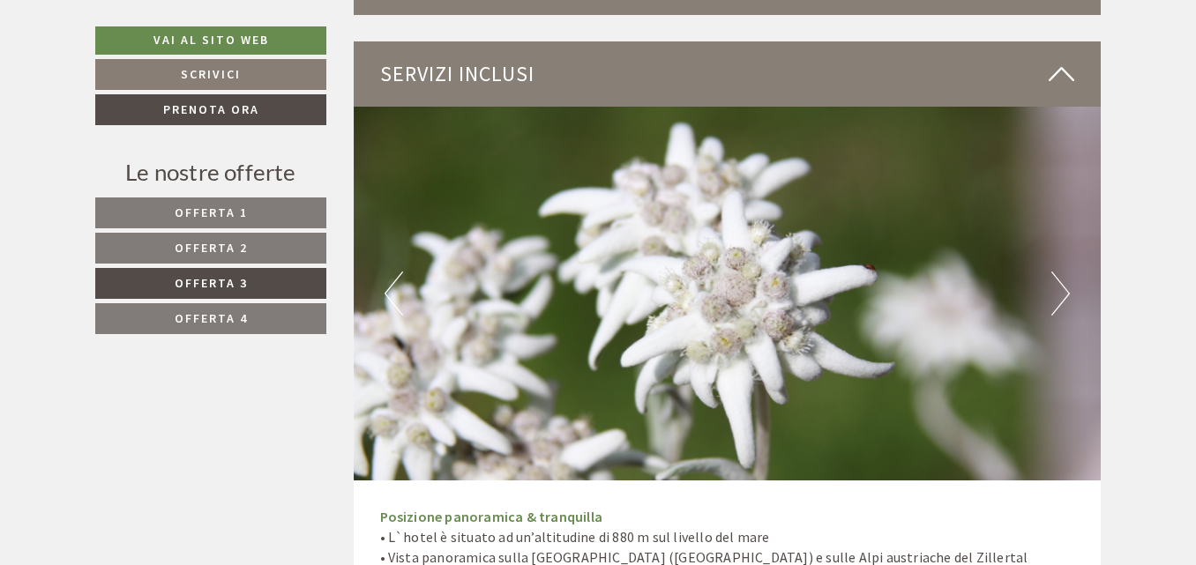
click at [1065, 281] on button "Next" at bounding box center [1061, 294] width 19 height 44
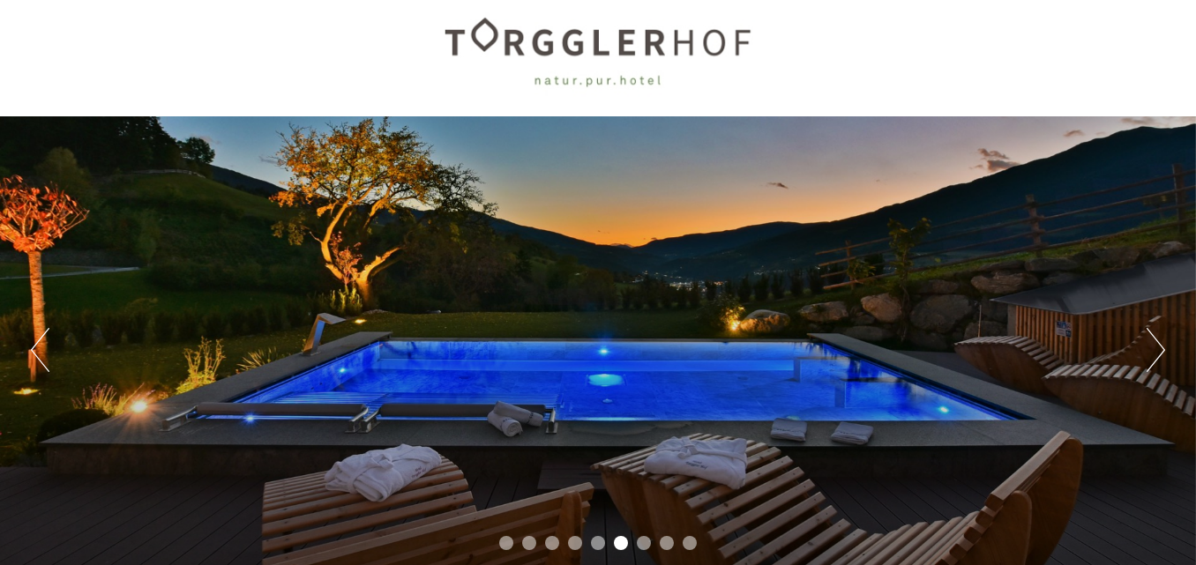
scroll to position [18, 0]
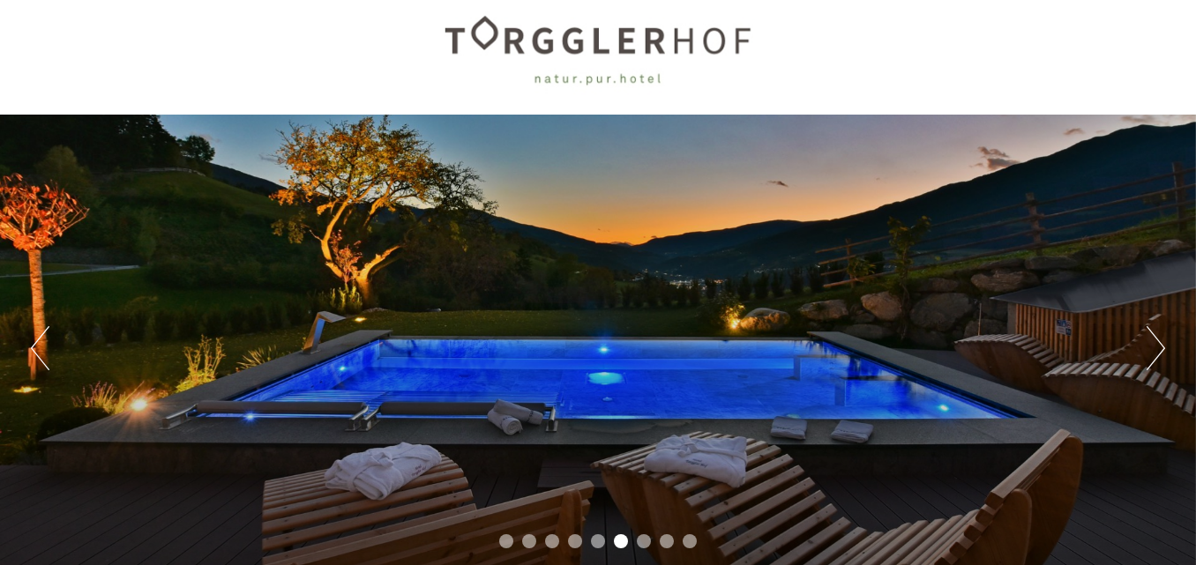
click at [1165, 348] on div "Previous Next 1 2 3 4 5 6 7 8 9" at bounding box center [598, 348] width 1196 height 467
click at [1161, 348] on button "Next" at bounding box center [1156, 348] width 19 height 44
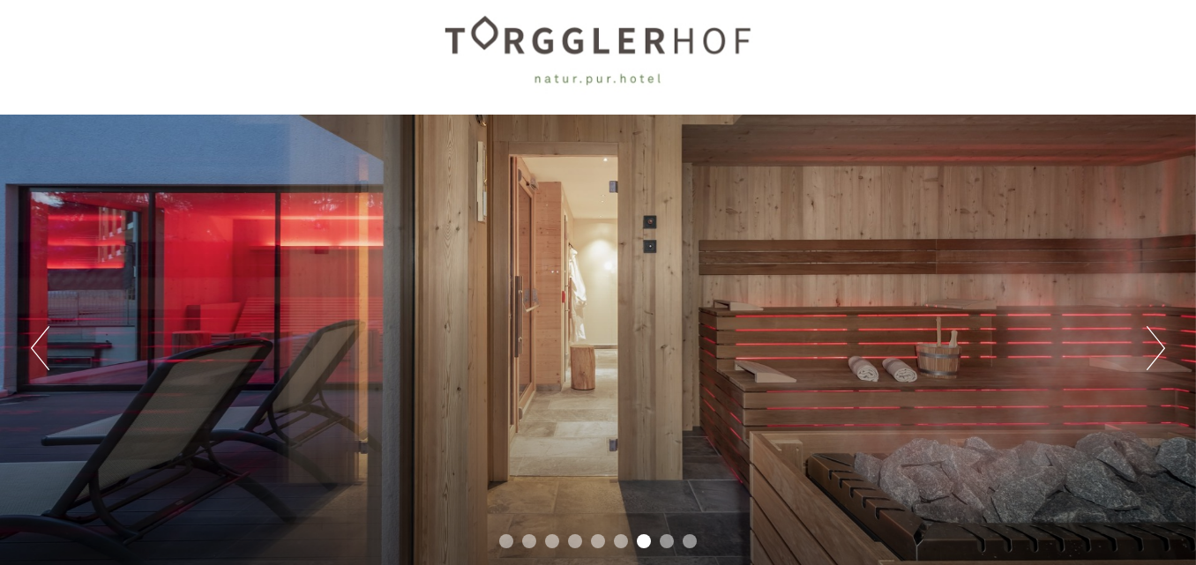
click at [1160, 348] on button "Next" at bounding box center [1156, 348] width 19 height 44
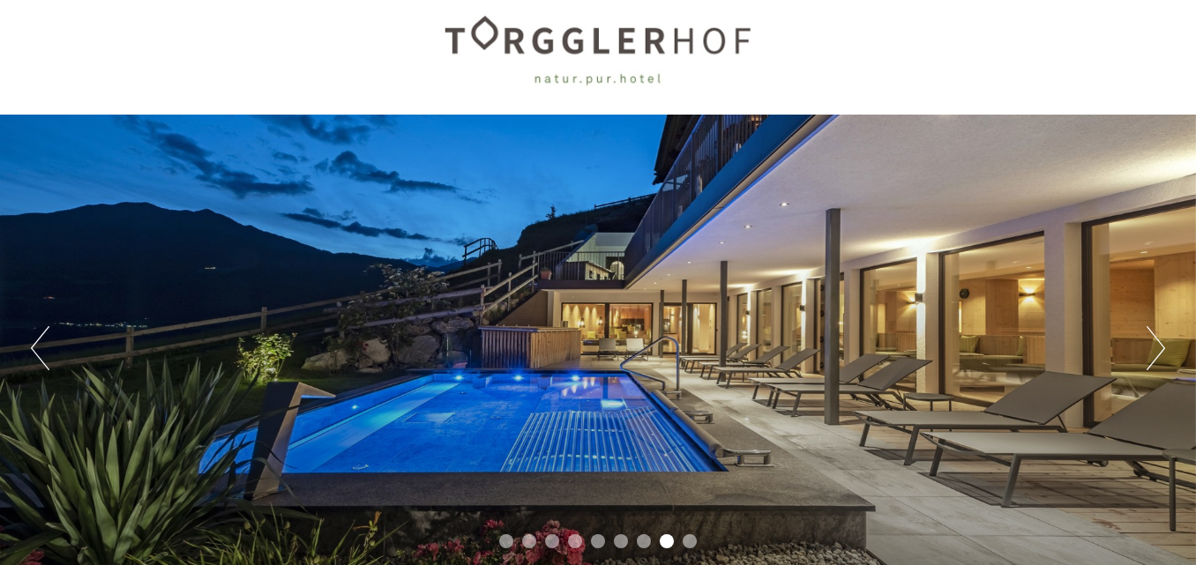
click at [1160, 348] on button "Next" at bounding box center [1156, 348] width 19 height 44
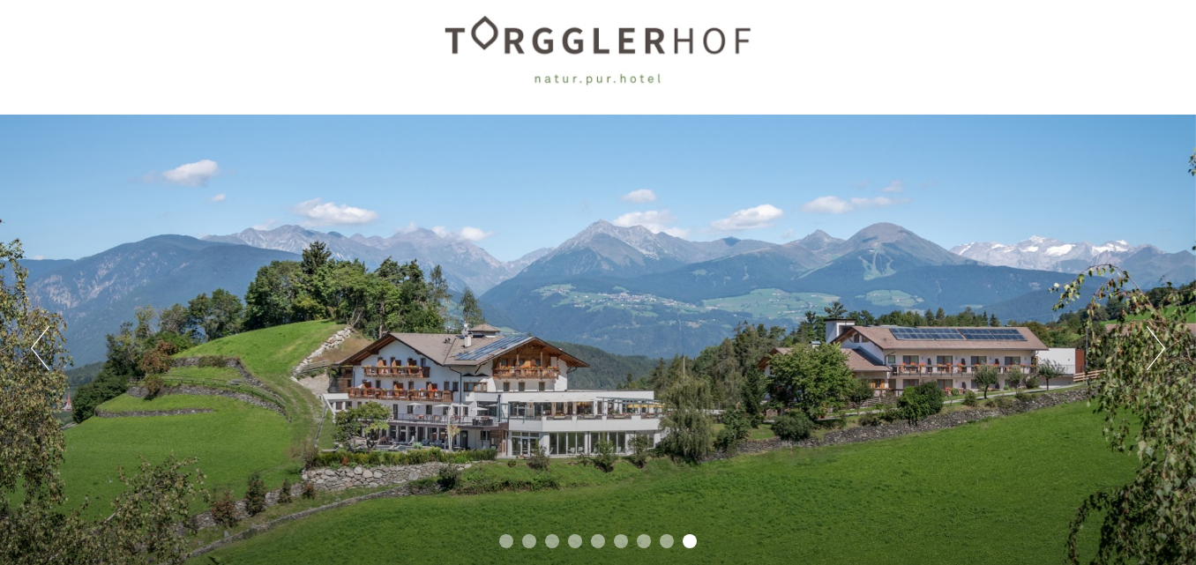
click at [1160, 348] on button "Next" at bounding box center [1156, 348] width 19 height 44
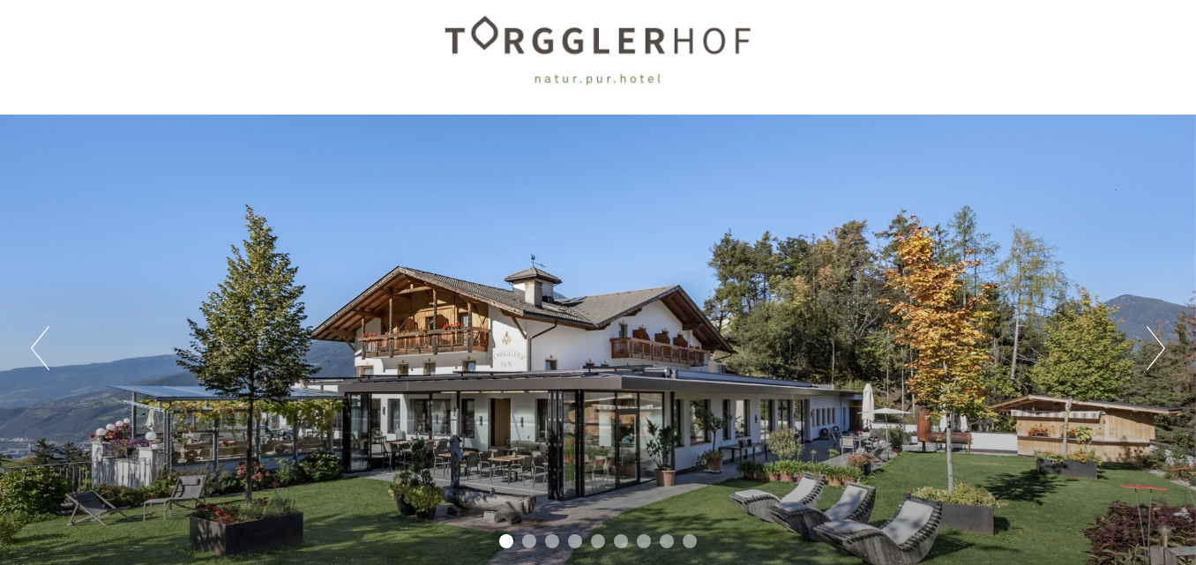
click at [1160, 348] on button "Next" at bounding box center [1156, 348] width 19 height 44
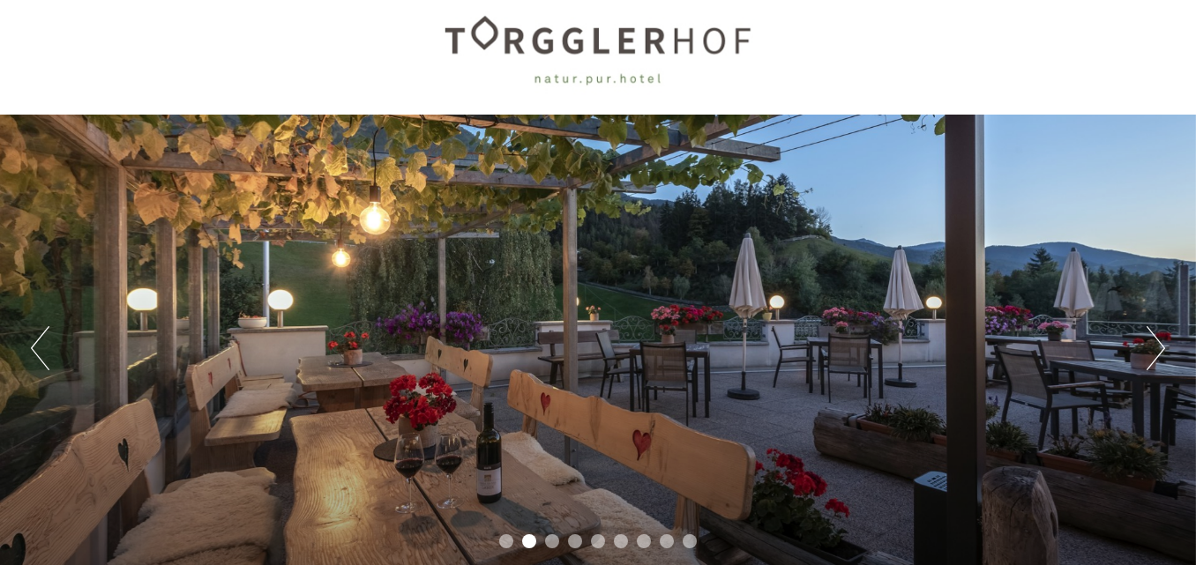
click at [1160, 348] on button "Next" at bounding box center [1156, 348] width 19 height 44
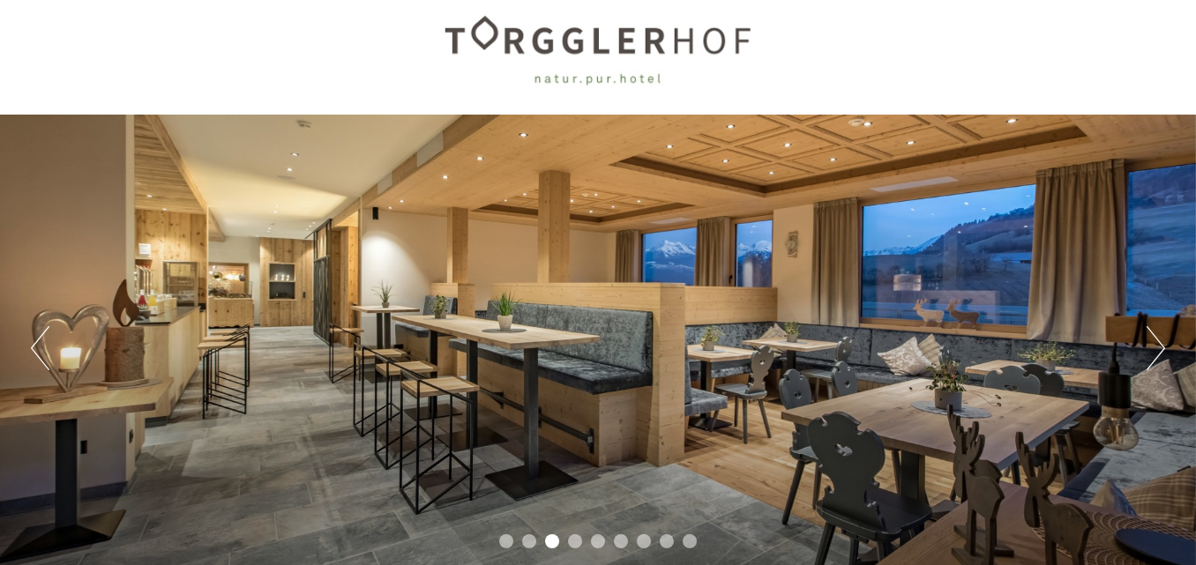
click at [1160, 348] on button "Next" at bounding box center [1156, 348] width 19 height 44
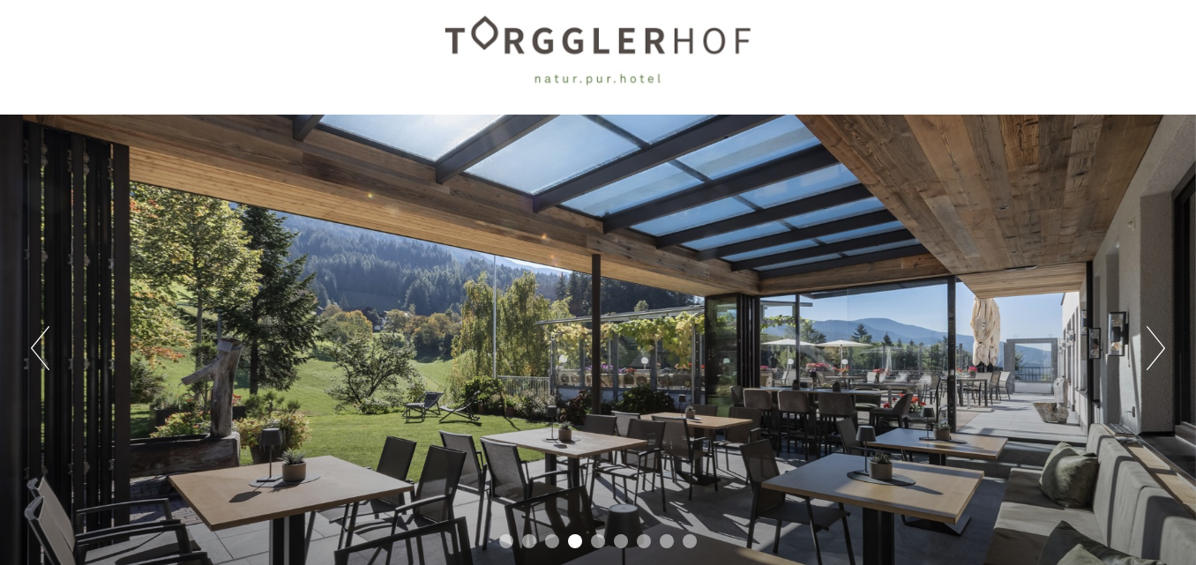
click at [1160, 348] on button "Next" at bounding box center [1156, 348] width 19 height 44
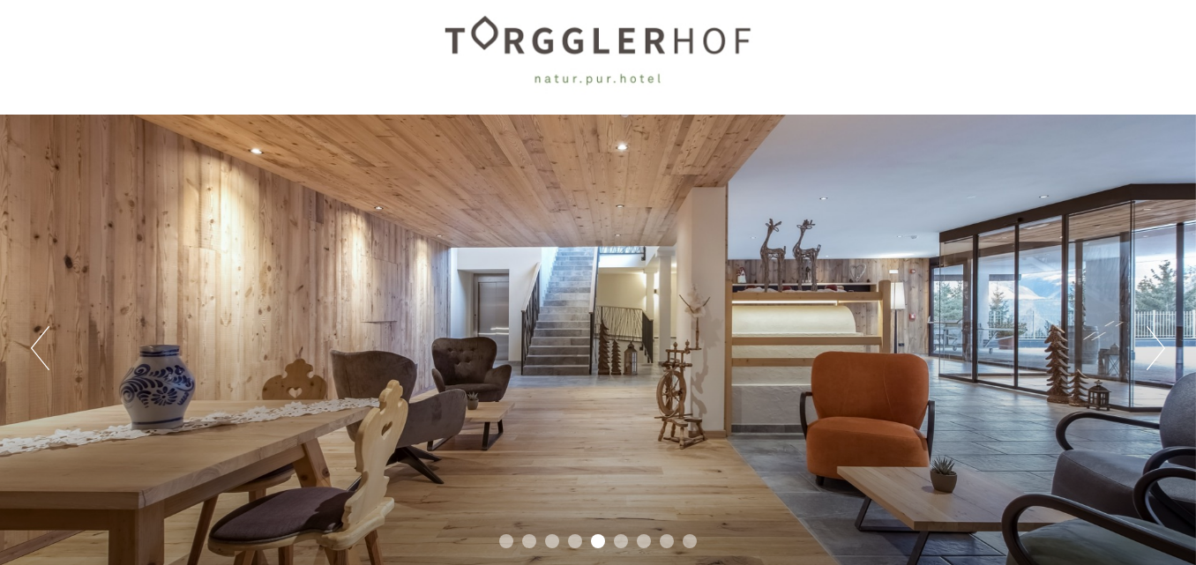
click at [1160, 348] on button "Next" at bounding box center [1156, 348] width 19 height 44
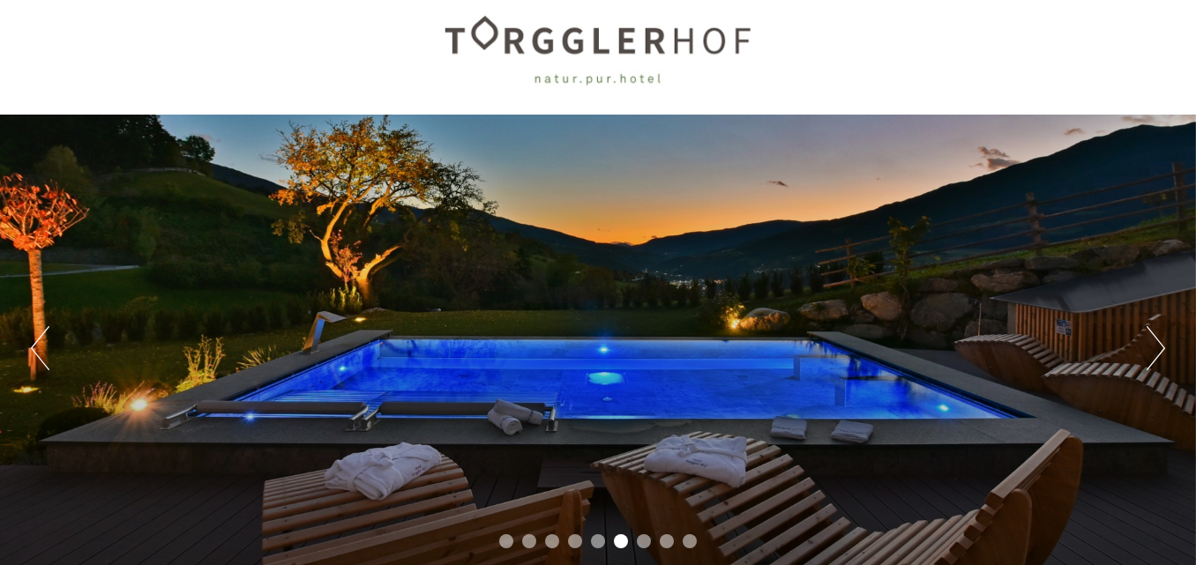
click at [1160, 348] on button "Next" at bounding box center [1156, 348] width 19 height 44
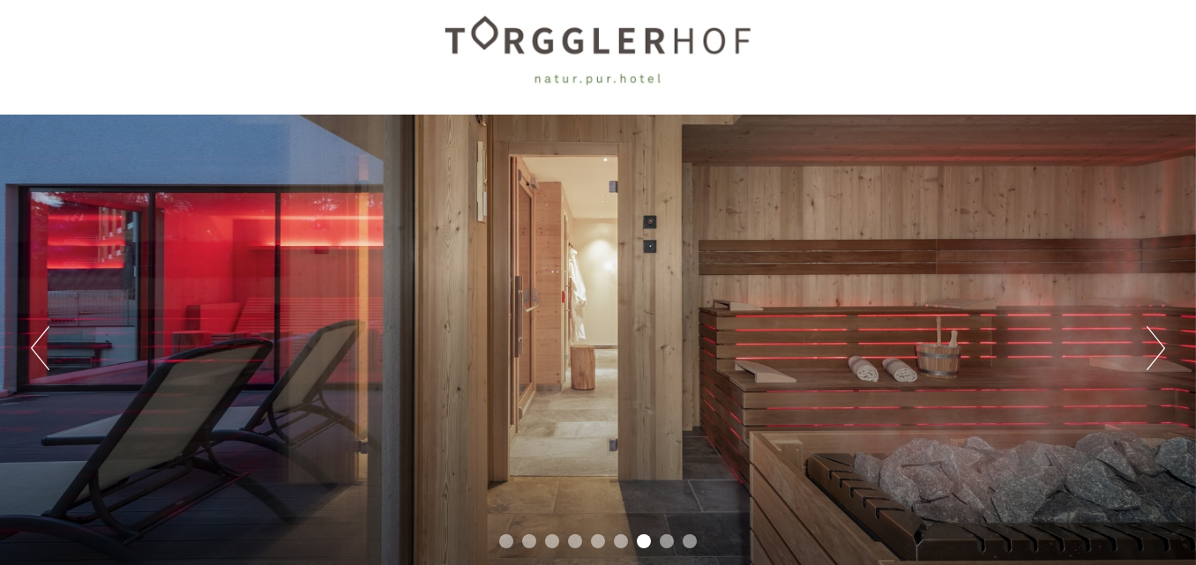
click at [1160, 348] on button "Next" at bounding box center [1156, 348] width 19 height 44
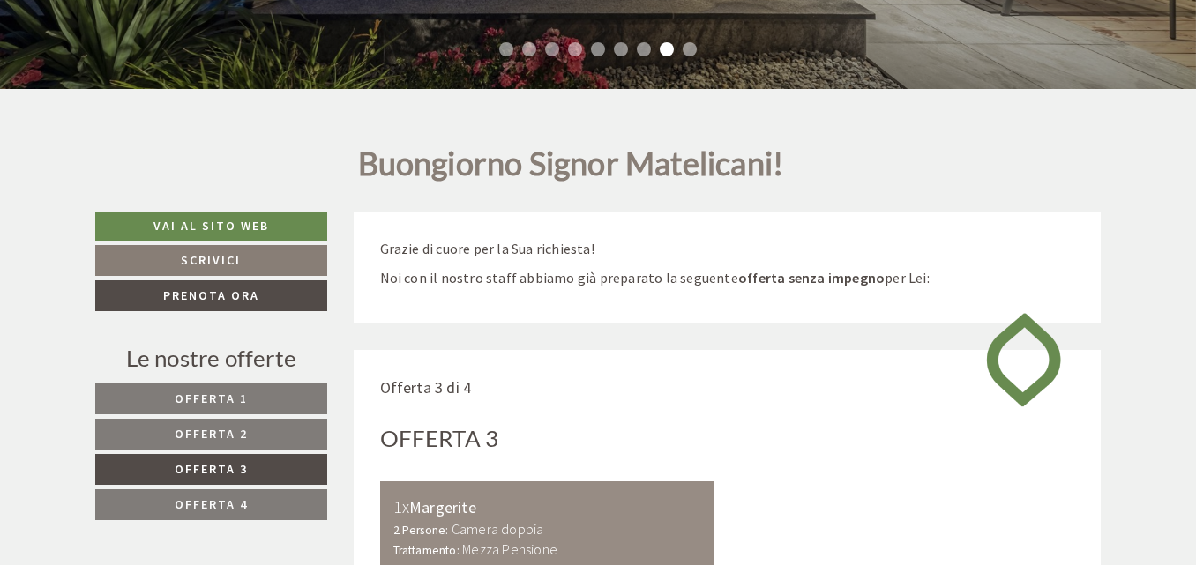
scroll to position [519, 0]
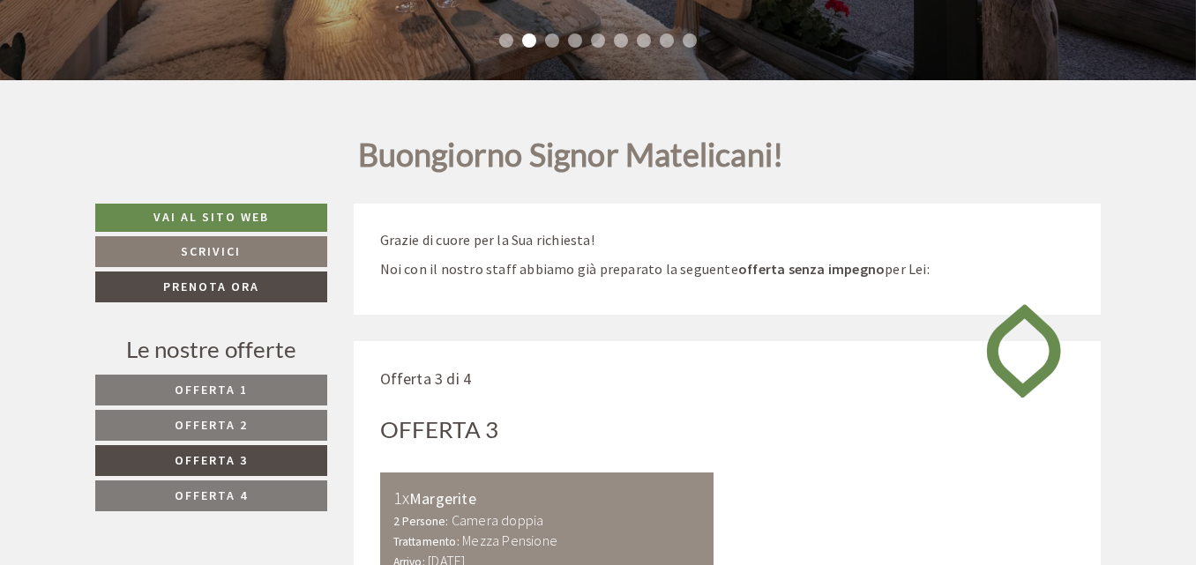
click at [810, 433] on div "Offerta 3" at bounding box center [727, 430] width 695 height 33
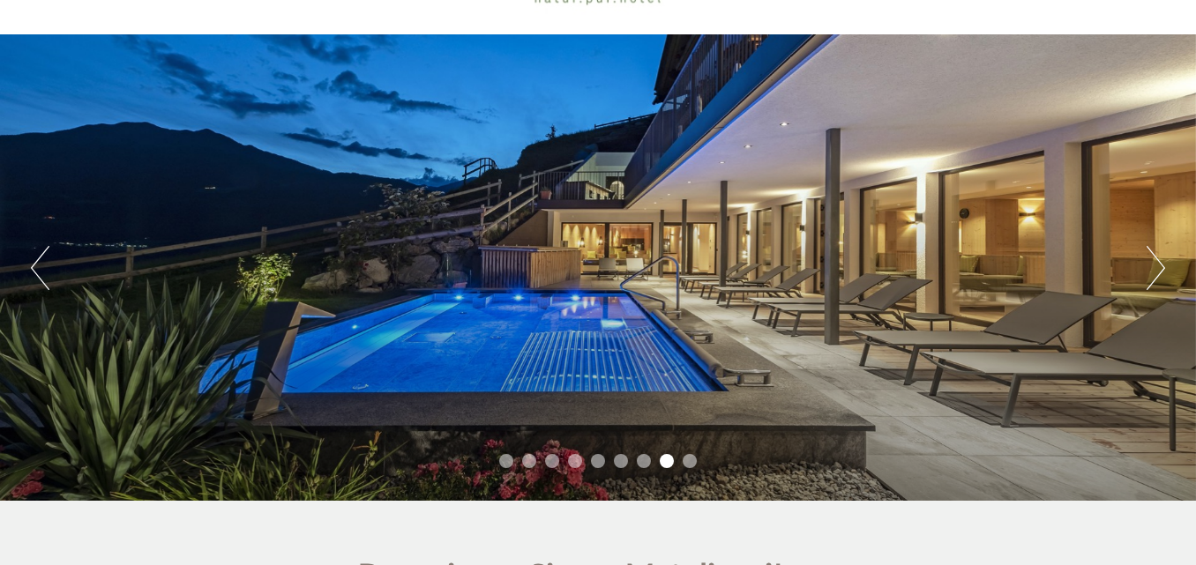
scroll to position [96, 0]
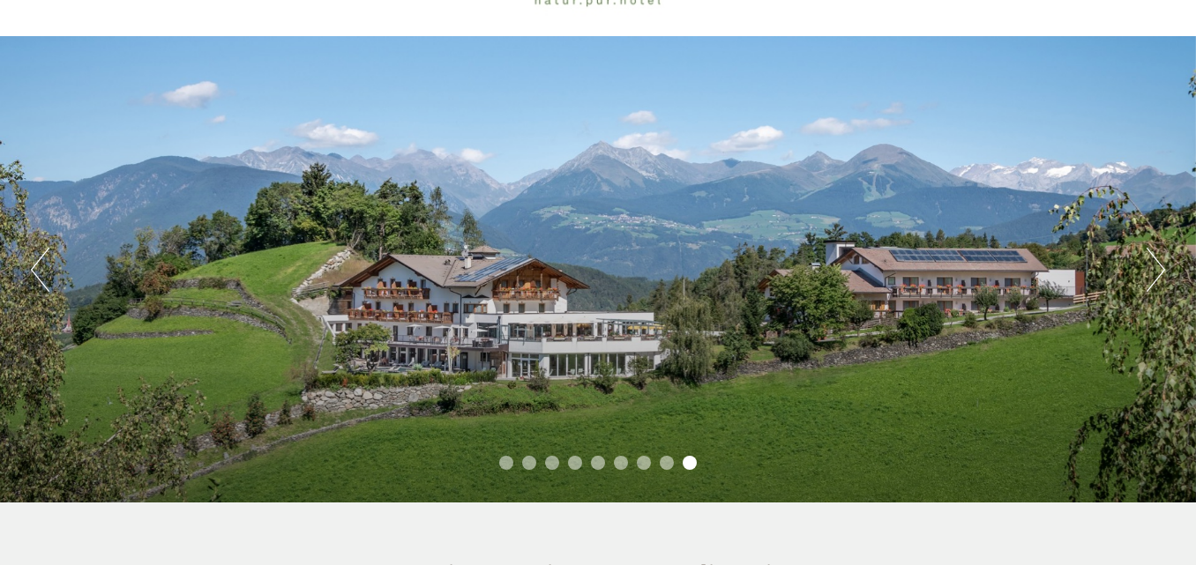
click at [1149, 263] on button "Next" at bounding box center [1156, 270] width 19 height 44
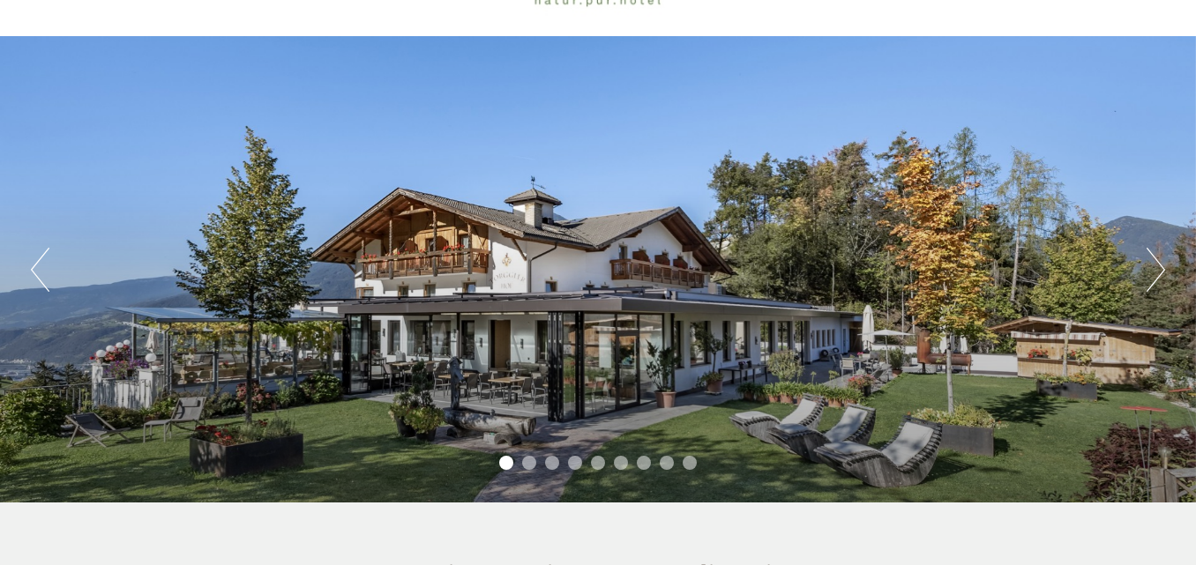
click at [1149, 263] on button "Next" at bounding box center [1156, 270] width 19 height 44
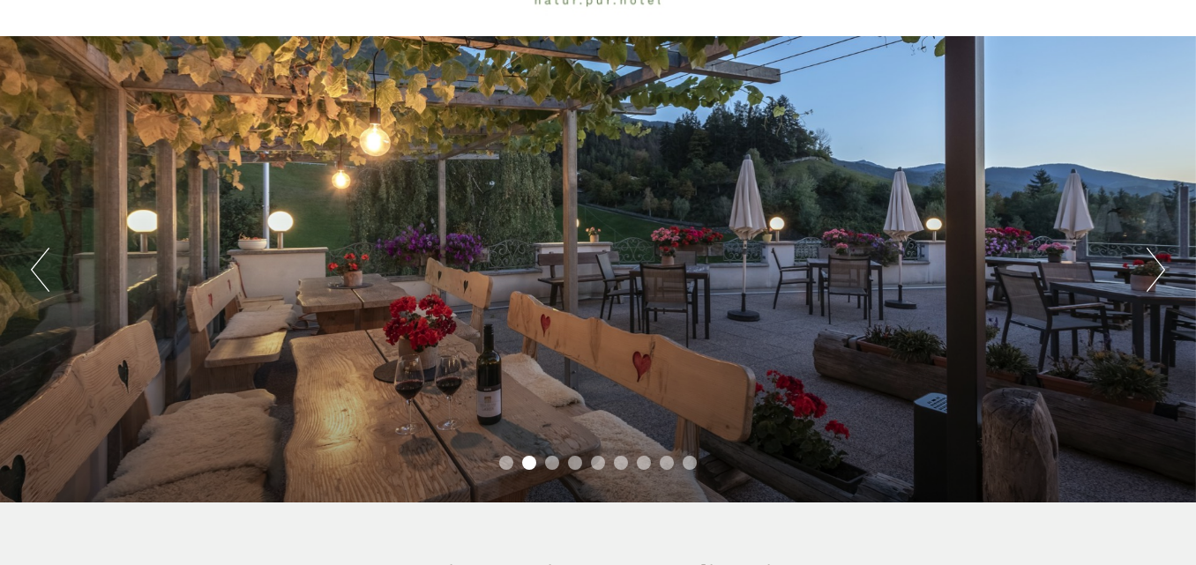
click at [1149, 263] on button "Next" at bounding box center [1156, 270] width 19 height 44
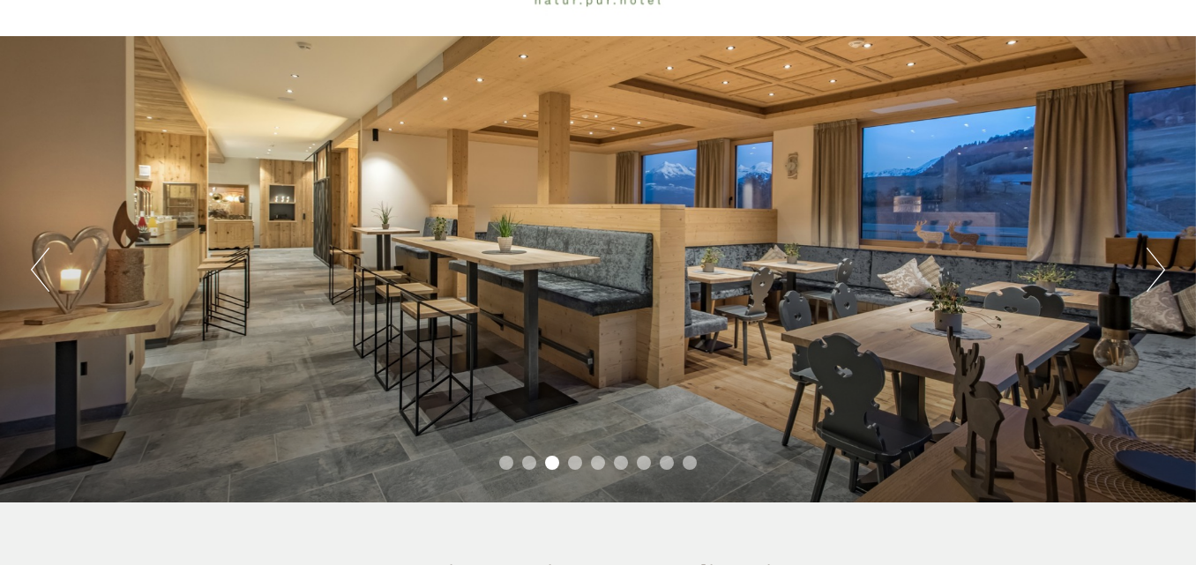
click at [1149, 263] on button "Next" at bounding box center [1156, 270] width 19 height 44
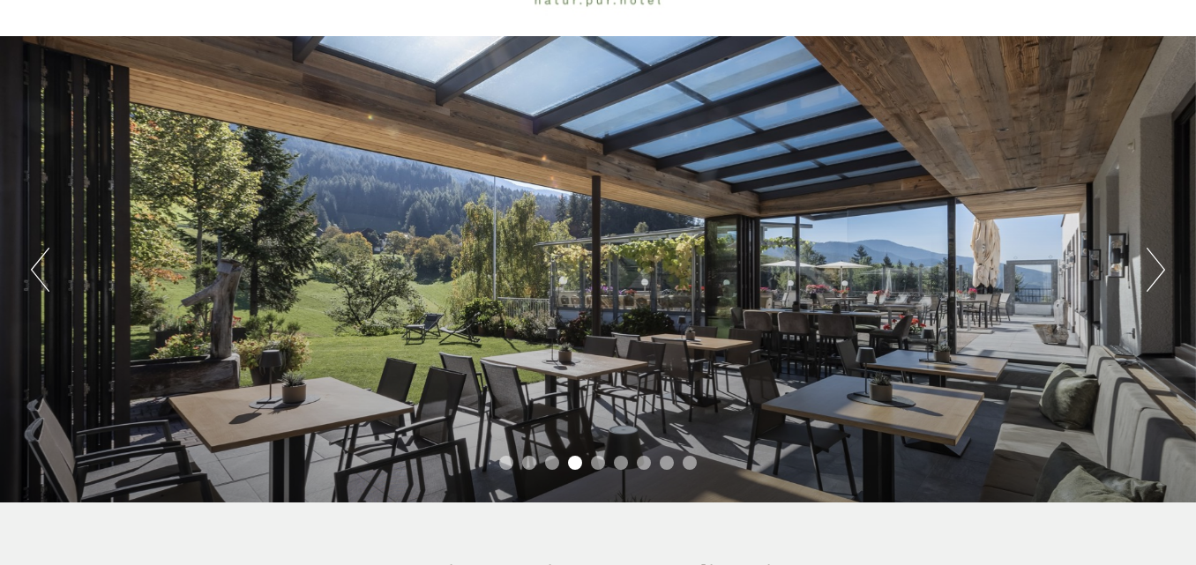
click at [1149, 263] on button "Next" at bounding box center [1156, 270] width 19 height 44
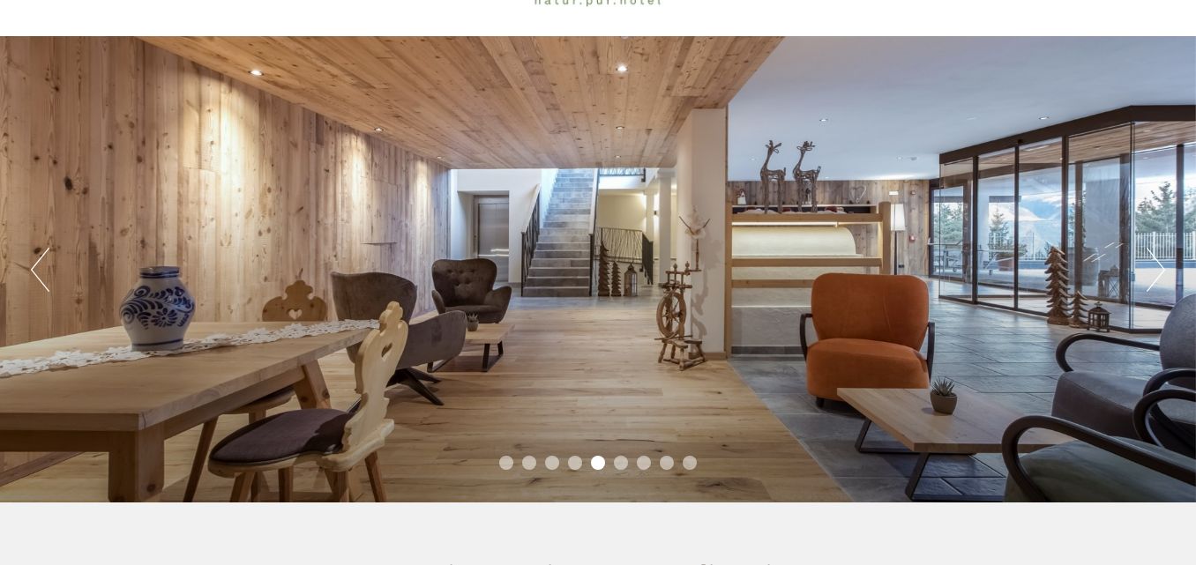
click at [1149, 263] on button "Next" at bounding box center [1156, 270] width 19 height 44
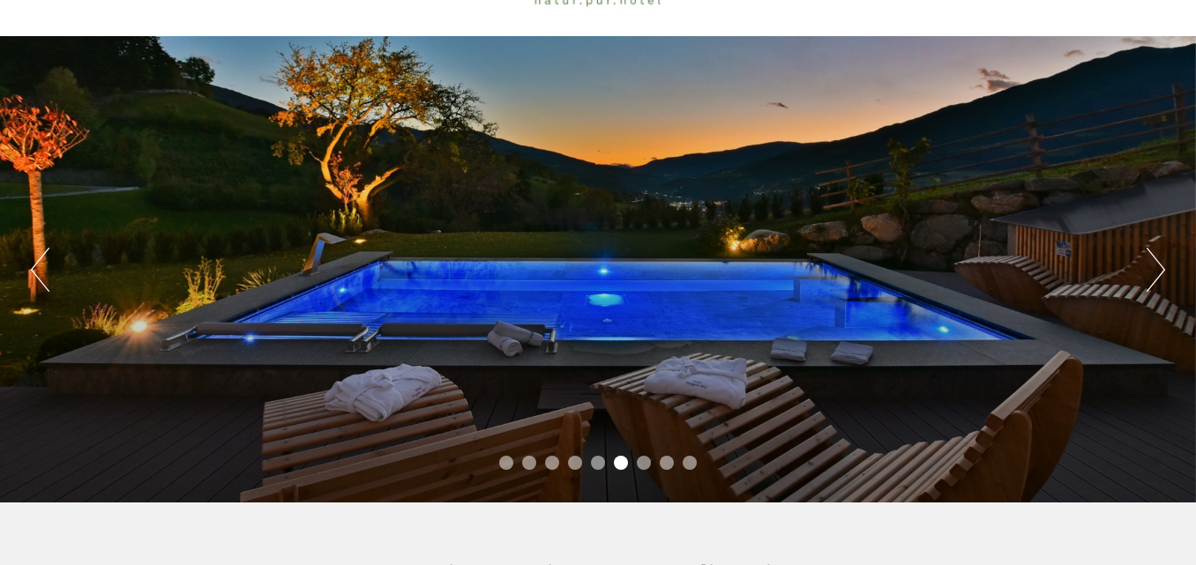
click at [1149, 263] on button "Next" at bounding box center [1156, 270] width 19 height 44
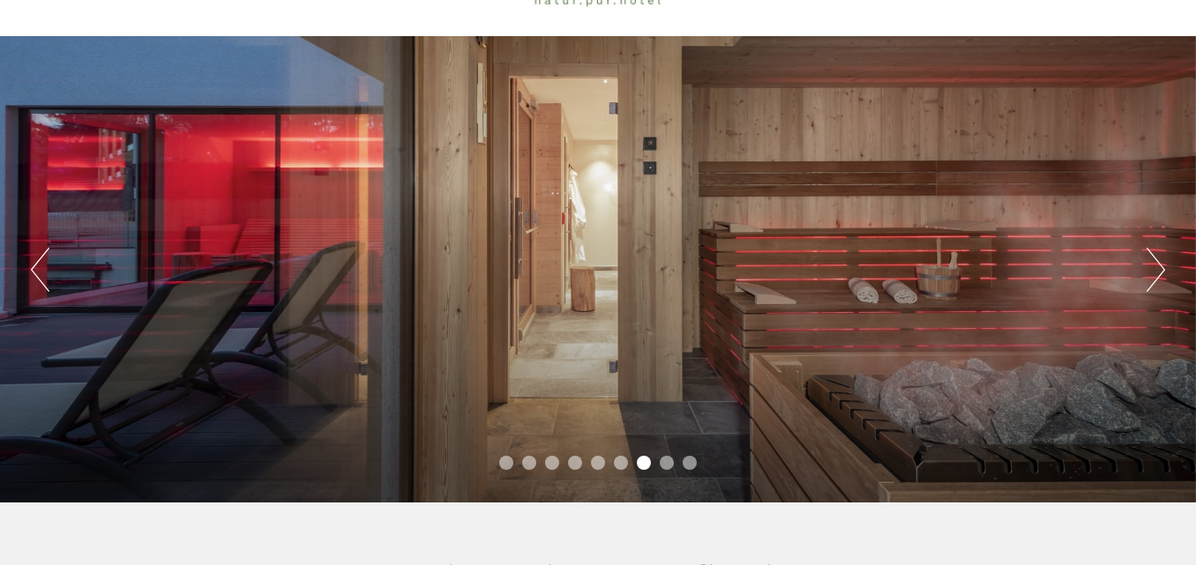
click at [1149, 263] on button "Next" at bounding box center [1156, 270] width 19 height 44
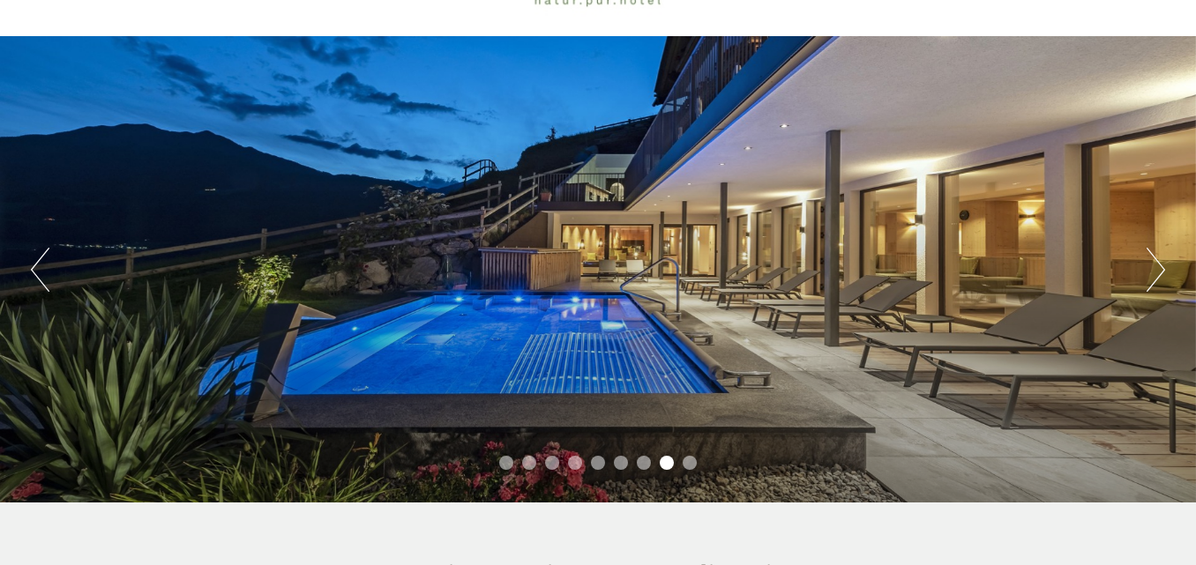
click at [1149, 263] on button "Next" at bounding box center [1156, 270] width 19 height 44
